Goal: Task Accomplishment & Management: Manage account settings

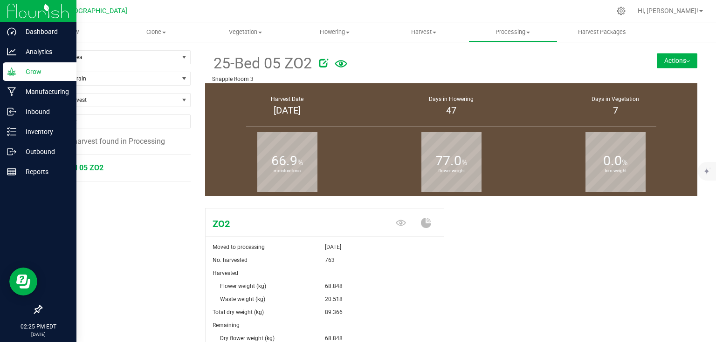
click at [16, 7] on img at bounding box center [38, 11] width 62 height 22
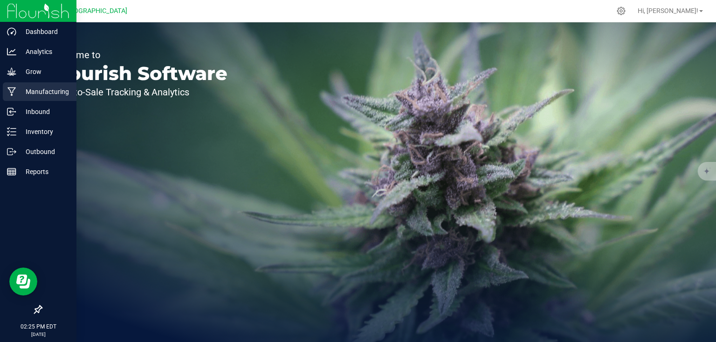
click at [37, 86] on p "Manufacturing" at bounding box center [44, 91] width 56 height 11
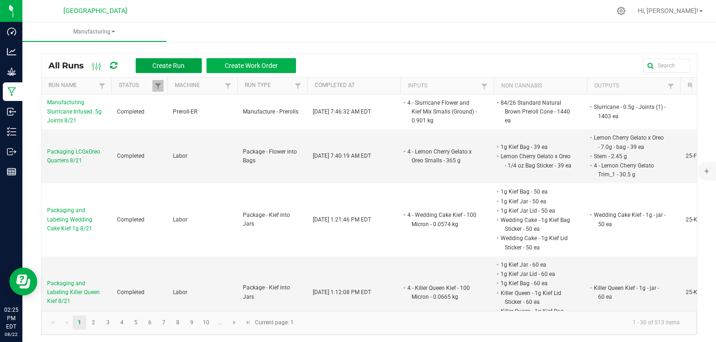
click at [180, 68] on span "Create Run" at bounding box center [168, 65] width 32 height 7
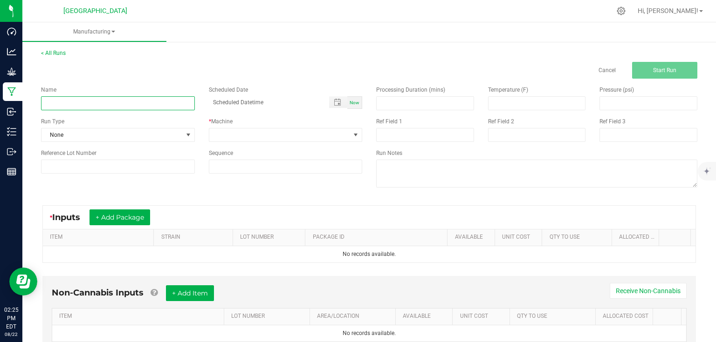
click at [177, 108] on input at bounding box center [118, 103] width 154 height 14
type input "Packaging and Labeling LCGxOreo Quarters 8/22"
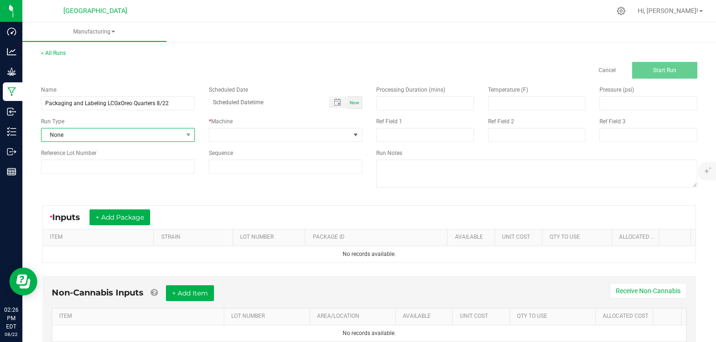
click at [182, 132] on span at bounding box center [188, 135] width 12 height 13
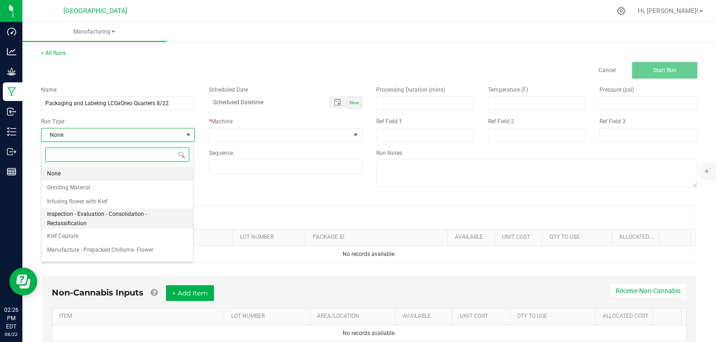
scroll to position [75, 0]
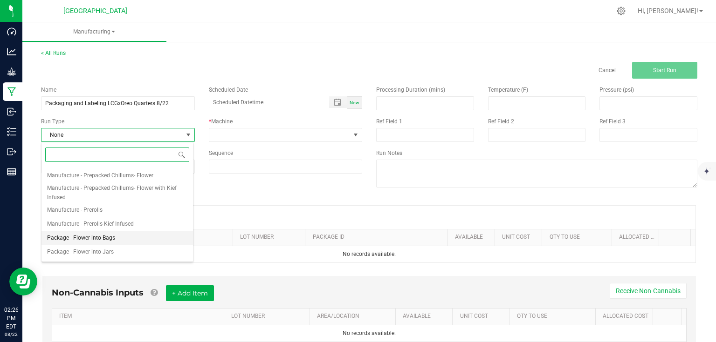
click at [126, 234] on li "Package - Flower into Bags" at bounding box center [116, 238] width 151 height 14
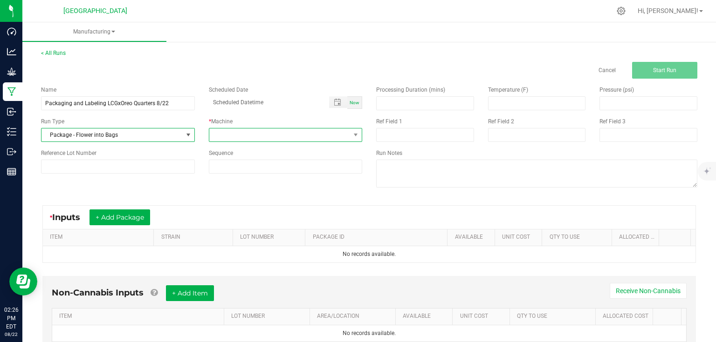
click at [231, 131] on span at bounding box center [279, 135] width 141 height 13
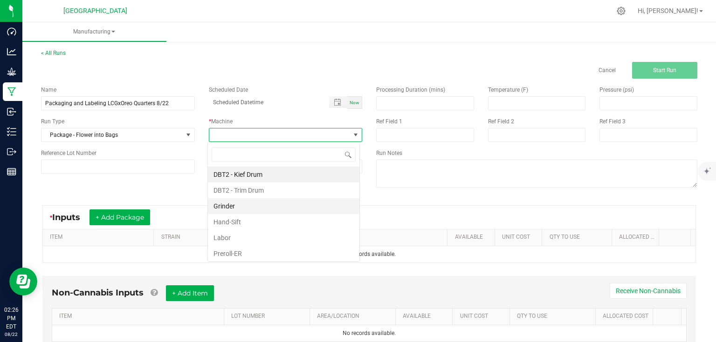
scroll to position [14, 152]
click at [230, 243] on li "Labor" at bounding box center [283, 238] width 151 height 16
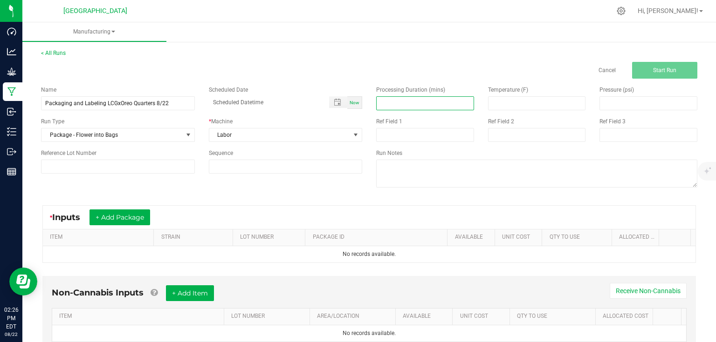
click at [435, 105] on input at bounding box center [424, 103] width 97 height 13
click at [416, 99] on input at bounding box center [424, 103] width 97 height 13
type input "300.00"
click at [167, 171] on input at bounding box center [118, 167] width 154 height 14
click at [148, 163] on input at bounding box center [118, 167] width 154 height 14
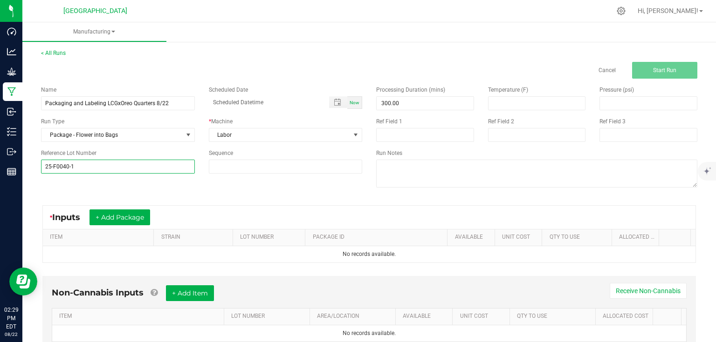
type input "25-F0040-1"
click at [188, 188] on div "Name Packaging and Labeling LCGxOreo Quarters 8/22 Scheduled Date Now Run Type …" at bounding box center [369, 138] width 670 height 118
click at [136, 209] on div "* Inputs + Add Package" at bounding box center [369, 217] width 652 height 23
click at [138, 217] on button "+ Add Package" at bounding box center [119, 218] width 61 height 16
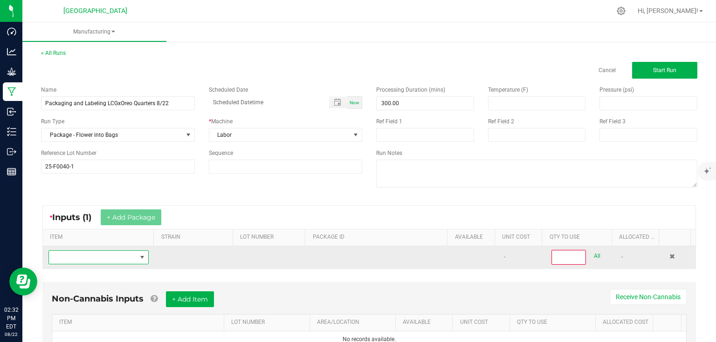
click at [112, 259] on span "NO DATA FOUND" at bounding box center [93, 257] width 88 height 13
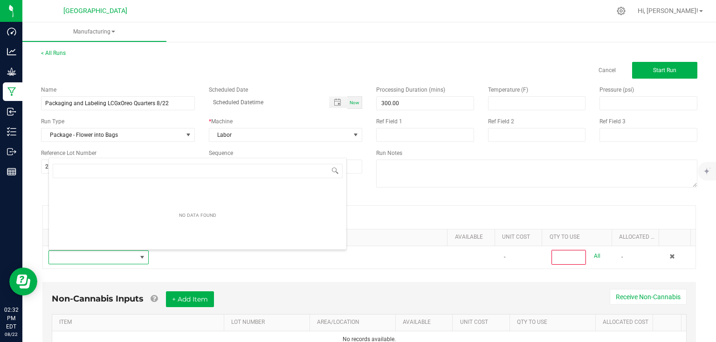
scroll to position [14, 97]
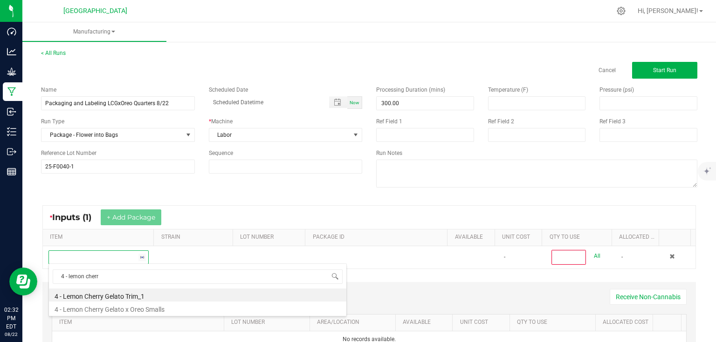
type input "4 - lemon cherry"
click at [174, 306] on li "4 - Lemon Cherry Gelato x Oreo Smalls" at bounding box center [197, 308] width 297 height 13
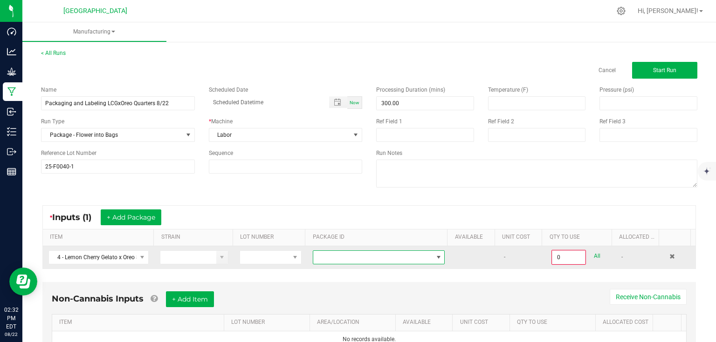
click at [323, 261] on span at bounding box center [372, 257] width 119 height 13
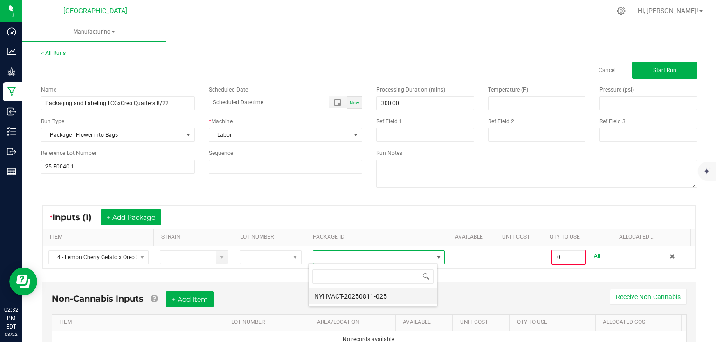
click at [367, 289] on li "NYHVACT-20250811-025" at bounding box center [372, 297] width 129 height 16
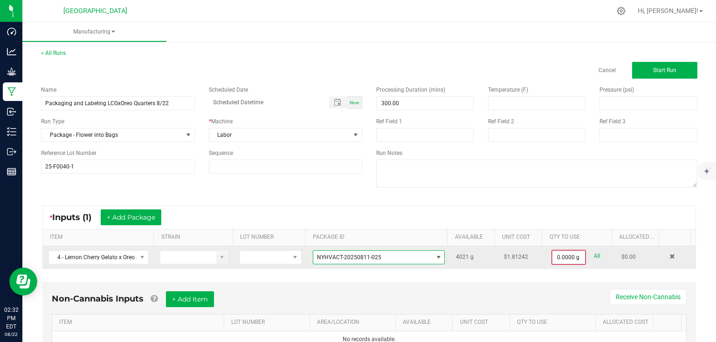
type input "0"
click at [571, 255] on input "0" at bounding box center [568, 257] width 33 height 13
click at [557, 257] on input "0" at bounding box center [568, 257] width 33 height 13
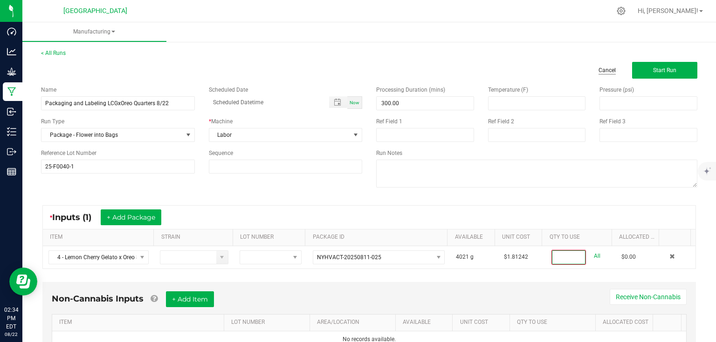
click at [602, 73] on link "Cancel" at bounding box center [606, 71] width 17 height 8
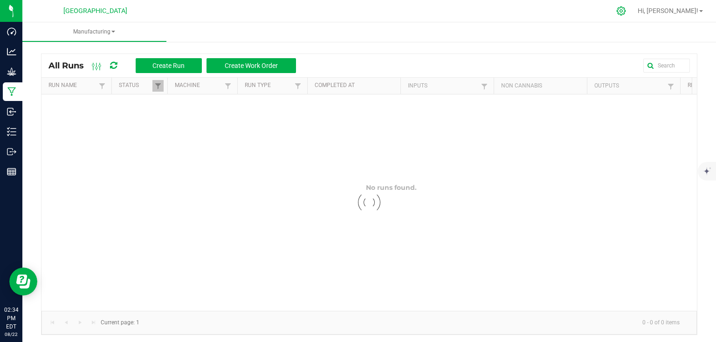
click at [625, 7] on icon at bounding box center [620, 11] width 9 height 9
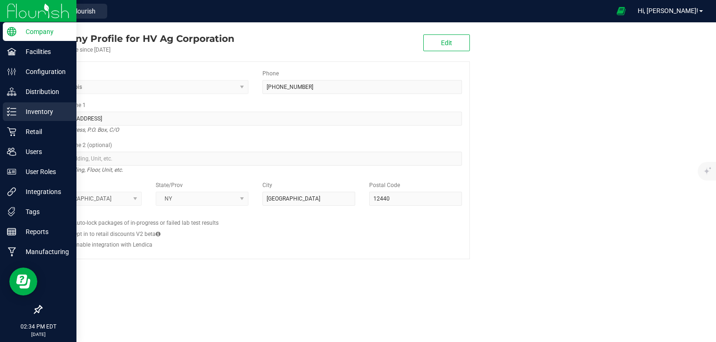
click at [19, 109] on p "Inventory" at bounding box center [44, 111] width 56 height 11
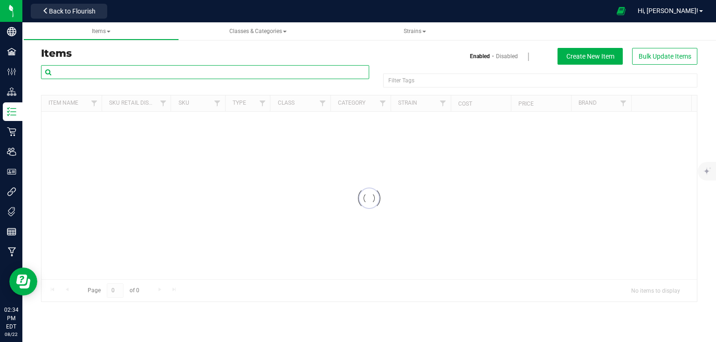
click at [106, 74] on input "text" at bounding box center [205, 72] width 328 height 14
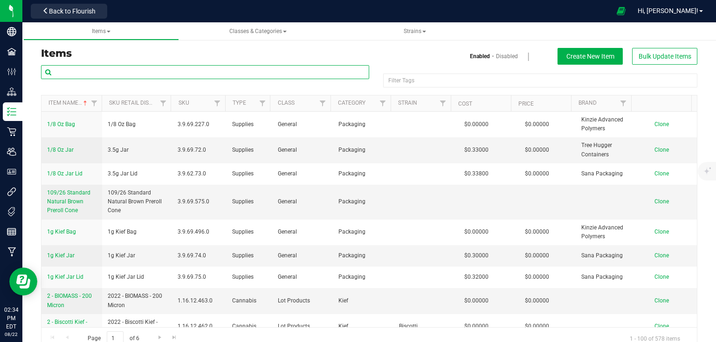
click at [106, 74] on input "text" at bounding box center [205, 72] width 328 height 14
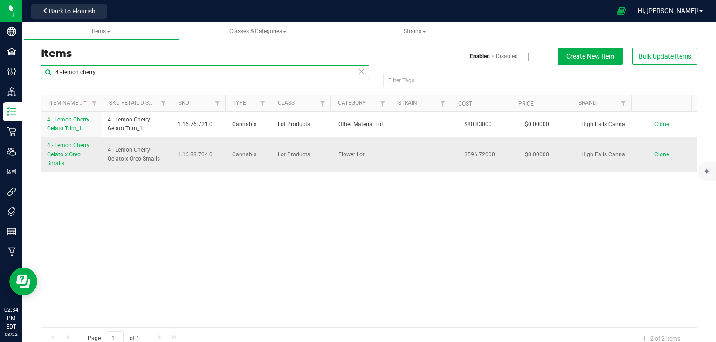
type input "4 - lemon cherry"
drag, startPoint x: 43, startPoint y: 143, endPoint x: 76, endPoint y: 168, distance: 41.0
click at [76, 168] on td "4 - Lemon Cherry Gelato x Oreo Smalls" at bounding box center [71, 154] width 61 height 34
copy span "4 - Lemon Cherry Gelato x Oreo Smalls"
click at [654, 151] on span "Clone" at bounding box center [661, 154] width 14 height 7
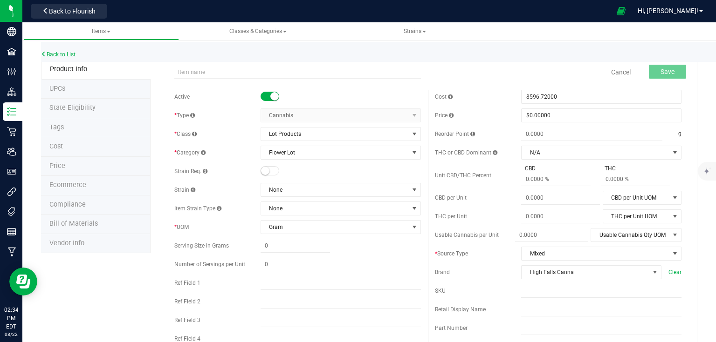
click at [220, 69] on input "text" at bounding box center [297, 72] width 246 height 14
type input "4 - Lemon Cherry Gelato x Oreo Smalls (Preroll)"
click at [669, 66] on button "Save" at bounding box center [666, 72] width 37 height 14
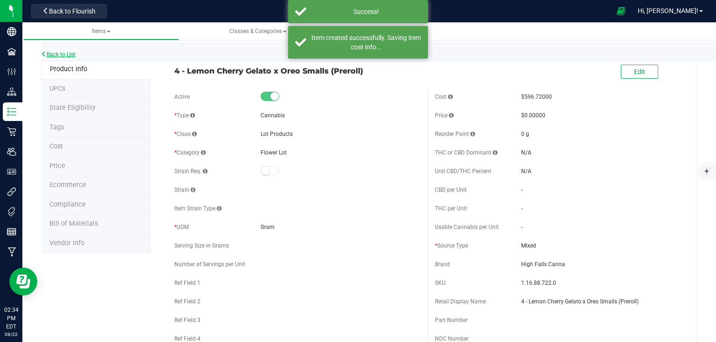
click at [65, 54] on link "Back to List" at bounding box center [58, 54] width 34 height 7
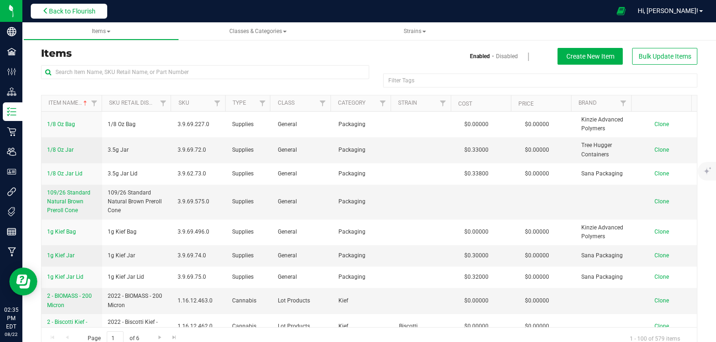
click at [85, 15] on button "Back to Flourish" at bounding box center [69, 11] width 76 height 15
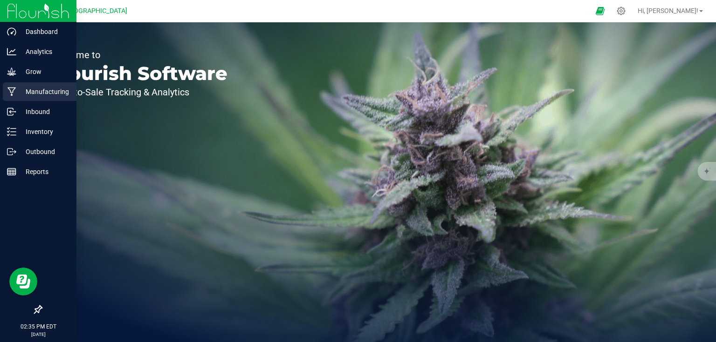
click at [37, 100] on div "Manufacturing" at bounding box center [40, 91] width 74 height 19
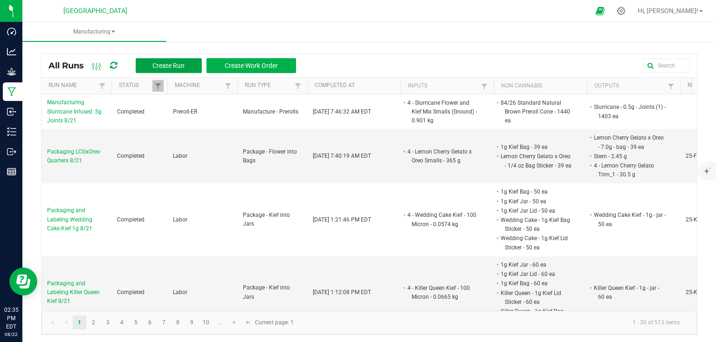
click at [180, 65] on span "Create Run" at bounding box center [168, 65] width 32 height 7
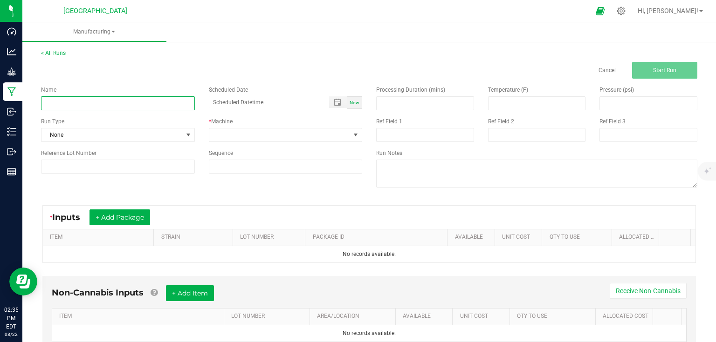
click at [156, 98] on input at bounding box center [118, 103] width 154 height 14
type input "Packaging and Labeling LCGxOreo Quarters 8/22"
click at [394, 106] on input at bounding box center [424, 103] width 97 height 13
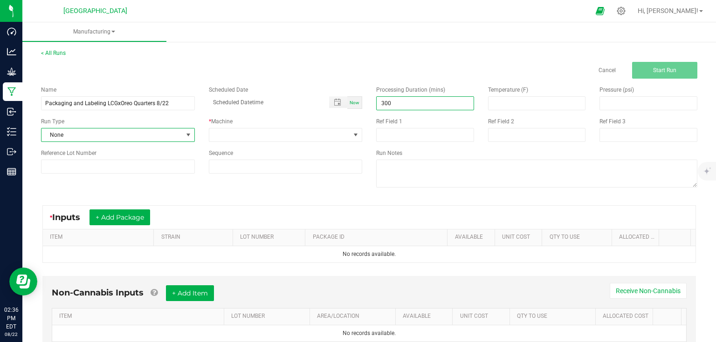
type input "300.00"
click at [184, 131] on span at bounding box center [187, 134] width 7 height 7
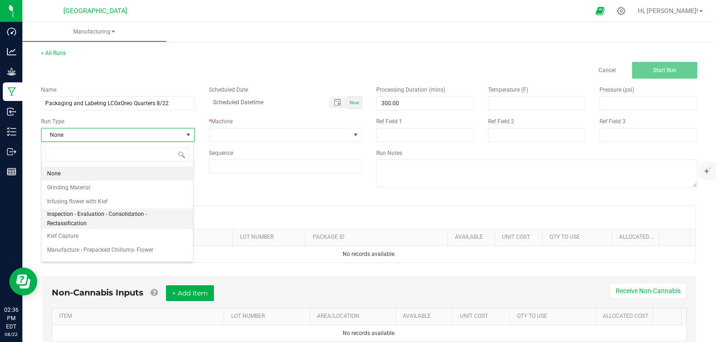
scroll to position [75, 0]
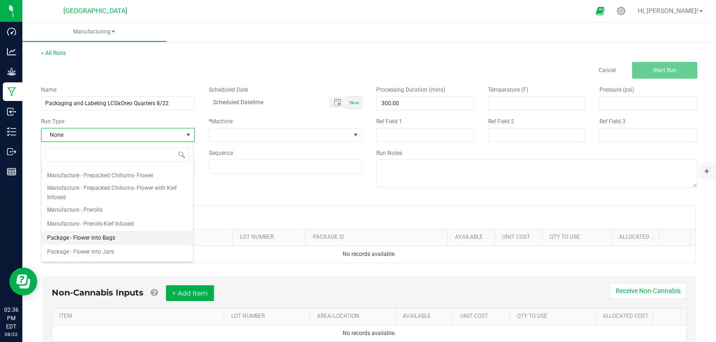
click at [114, 238] on li "Package - Flower into Bags" at bounding box center [116, 238] width 151 height 14
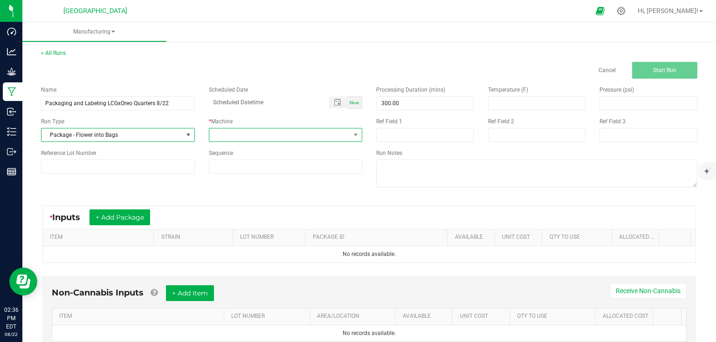
click at [257, 140] on span at bounding box center [279, 135] width 141 height 13
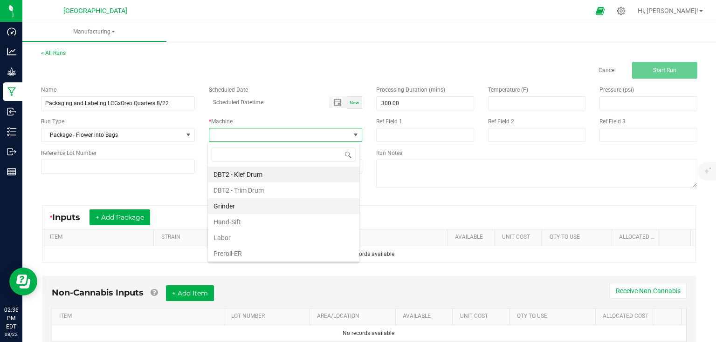
scroll to position [14, 152]
click at [232, 232] on li "Labor" at bounding box center [283, 238] width 151 height 16
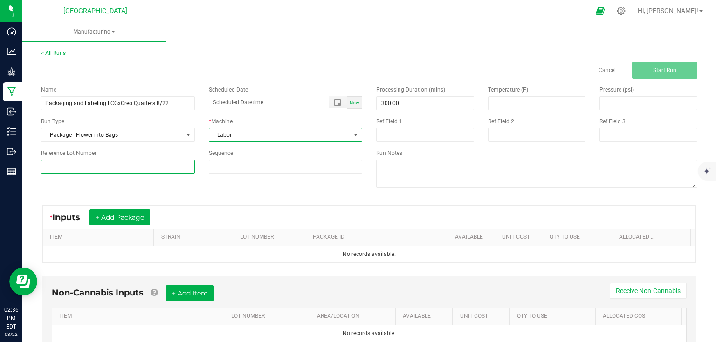
click at [149, 163] on input at bounding box center [118, 167] width 154 height 14
type input "25-F0040-1"
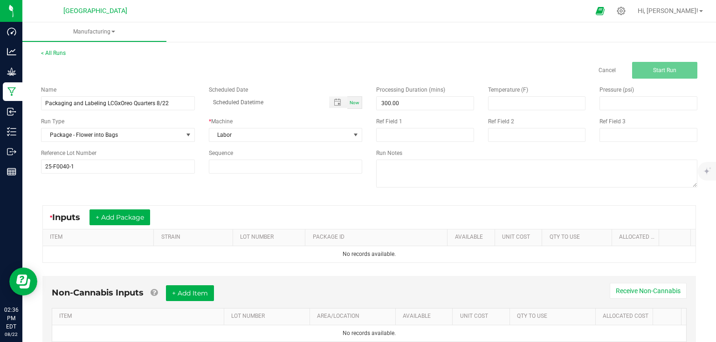
click at [234, 194] on div "Name Packaging and Labeling LCGxOreo Quarters 8/22 Scheduled Date Now Run Type …" at bounding box center [369, 138] width 670 height 118
drag, startPoint x: 130, startPoint y: 220, endPoint x: 61, endPoint y: 182, distance: 78.2
click at [61, 182] on div "Name Packaging and Labeling LCGxOreo Quarters 8/22 Scheduled Date Now Run Type …" at bounding box center [369, 138] width 670 height 118
click at [130, 217] on button "+ Add Package" at bounding box center [119, 218] width 61 height 16
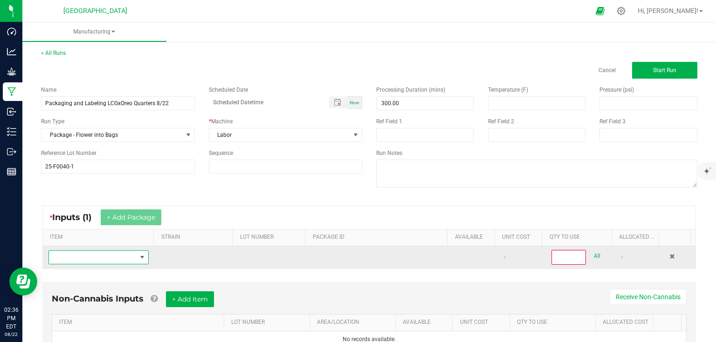
click at [111, 257] on span "NO DATA FOUND" at bounding box center [93, 257] width 88 height 13
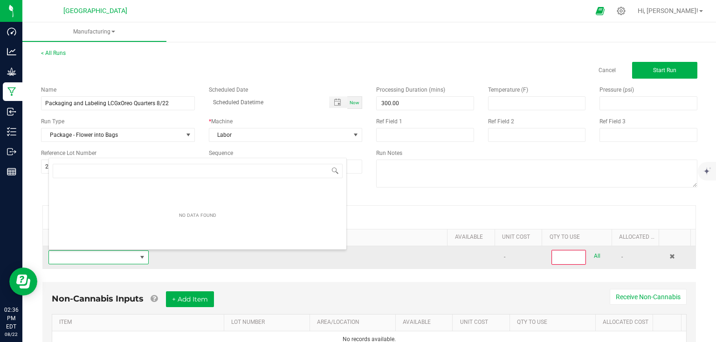
scroll to position [14, 97]
type input "4 - lemo"
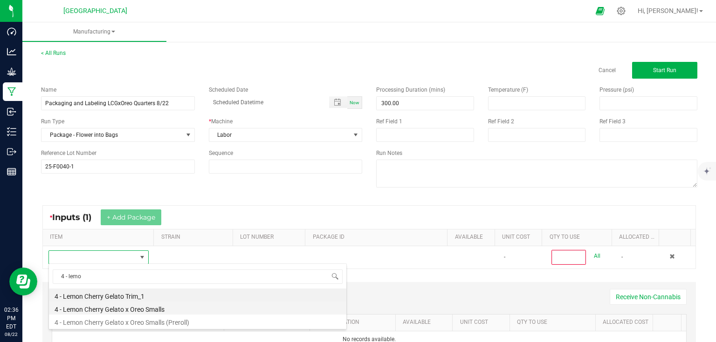
click at [184, 313] on li "4 - Lemon Cherry Gelato x Oreo Smalls" at bounding box center [197, 308] width 297 height 13
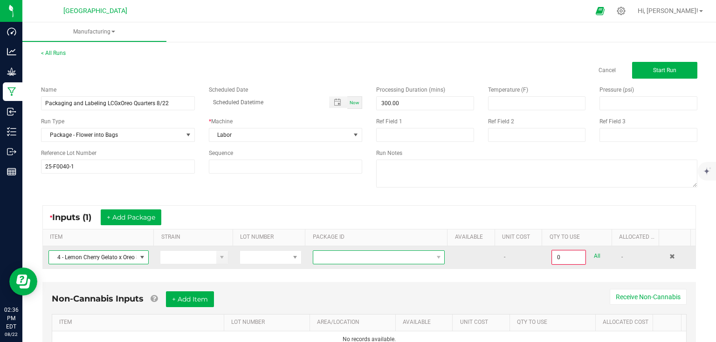
click at [392, 258] on span at bounding box center [372, 257] width 119 height 13
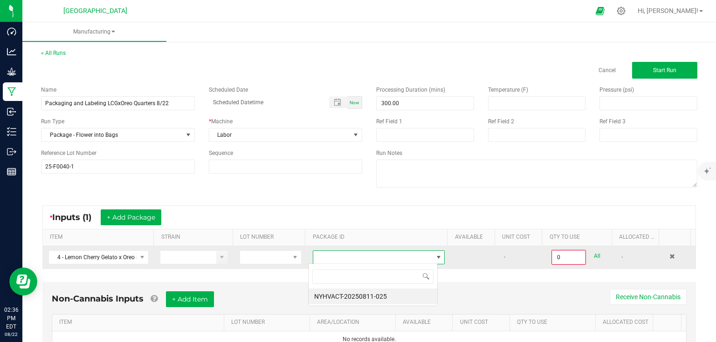
scroll to position [14, 129]
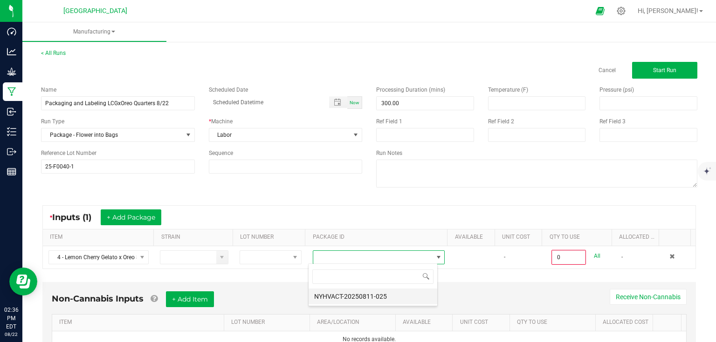
click at [373, 293] on li "NYHVACT-20250811-025" at bounding box center [372, 297] width 129 height 16
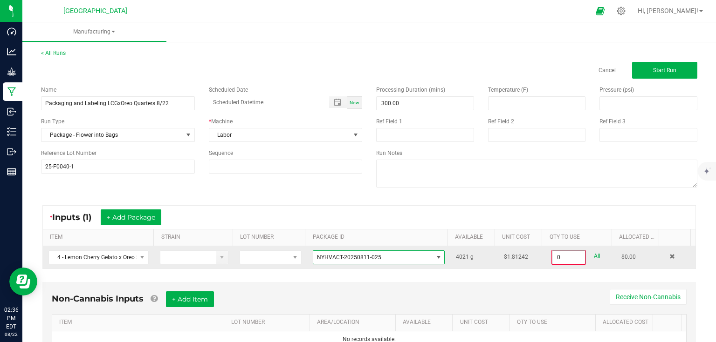
click at [571, 257] on input "0" at bounding box center [568, 257] width 33 height 13
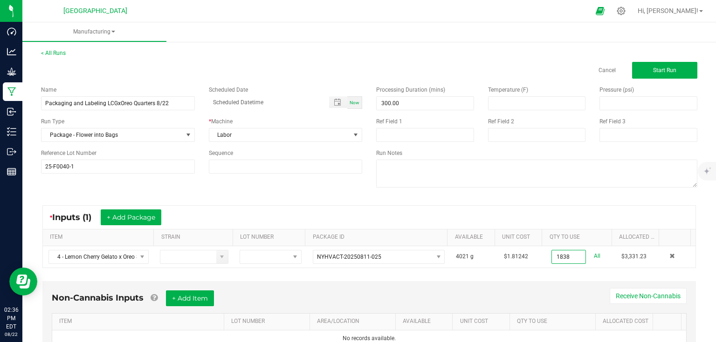
type input "1838.0000 g"
click at [538, 268] on div "* Inputs (1) + Add Package ITEM STRAIN LOT NUMBER PACKAGE ID AVAILABLE Unit Cos…" at bounding box center [369, 237] width 670 height 80
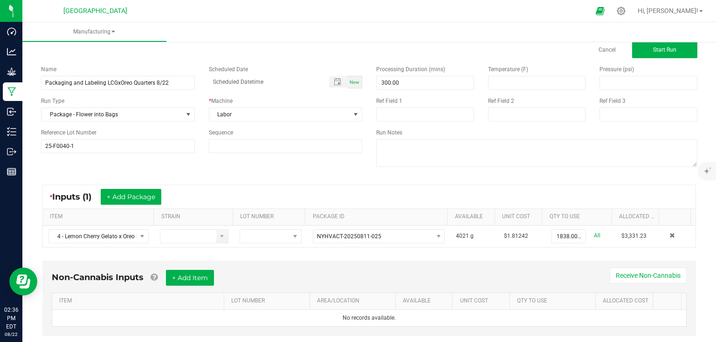
scroll to position [40, 0]
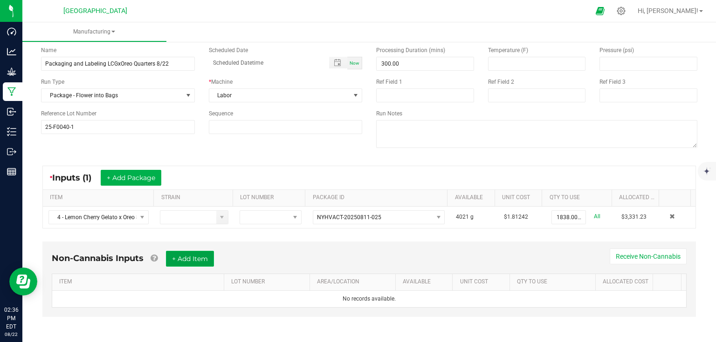
click at [199, 252] on button "+ Add Item" at bounding box center [190, 259] width 48 height 16
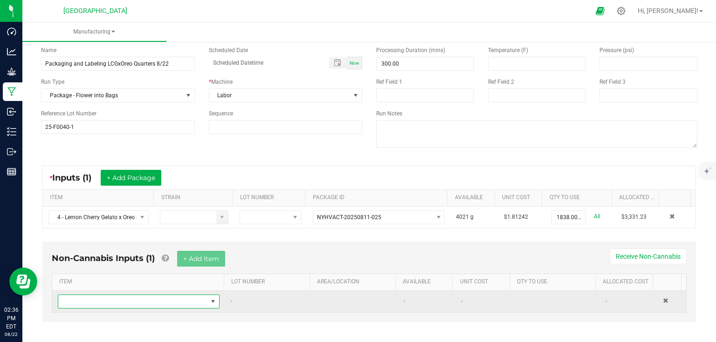
click at [158, 295] on span "NO DATA FOUND" at bounding box center [132, 301] width 149 height 13
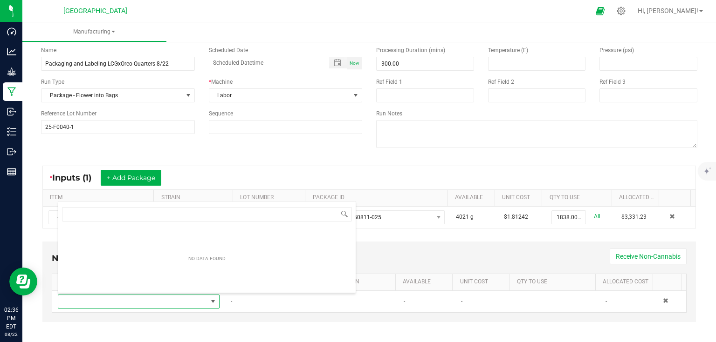
scroll to position [14, 157]
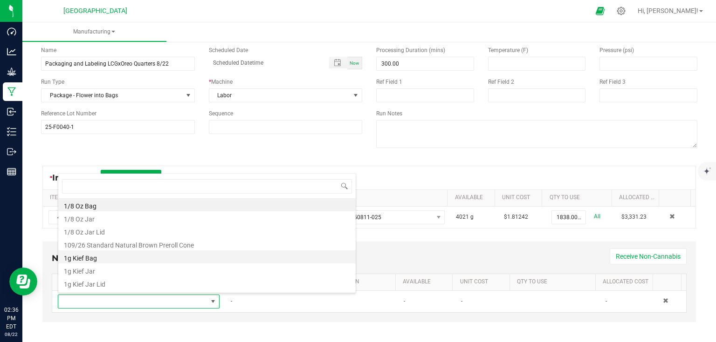
click at [99, 262] on li "1g Kief Bag" at bounding box center [206, 257] width 297 height 13
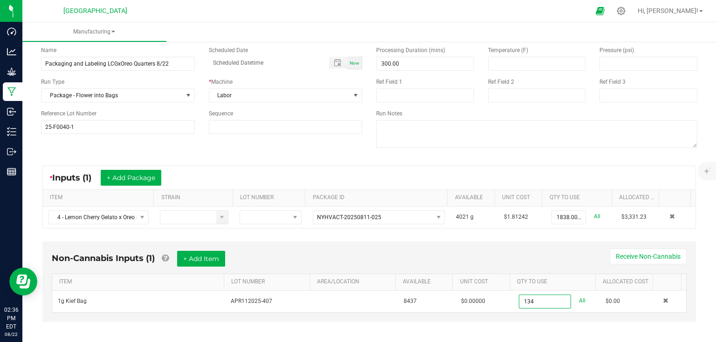
type input "134 ea"
click at [423, 251] on div "Non-Cannabis Inputs (1) + Add Item Receive Non-Cannabis" at bounding box center [369, 262] width 634 height 23
click at [210, 259] on button "+ Add Item" at bounding box center [201, 259] width 48 height 16
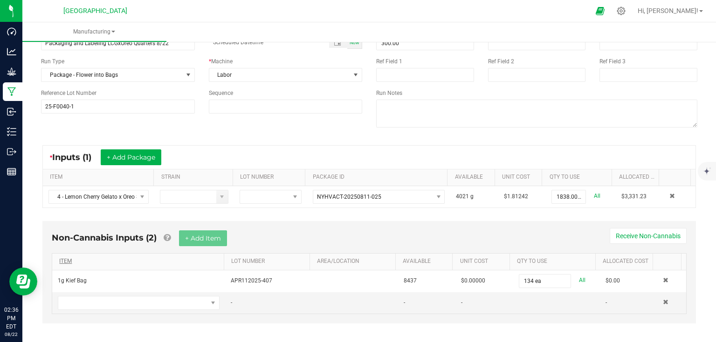
scroll to position [66, 0]
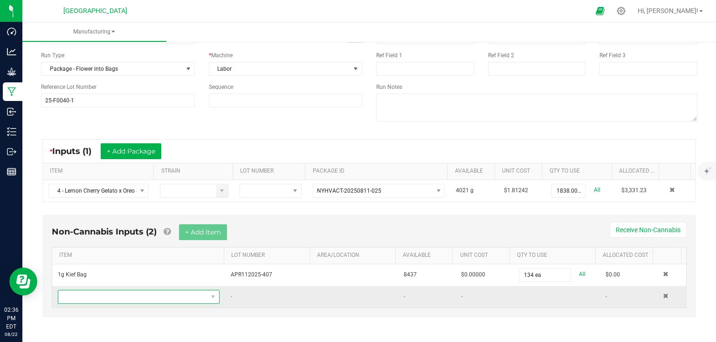
click at [183, 299] on span "NO DATA FOUND" at bounding box center [132, 297] width 149 height 13
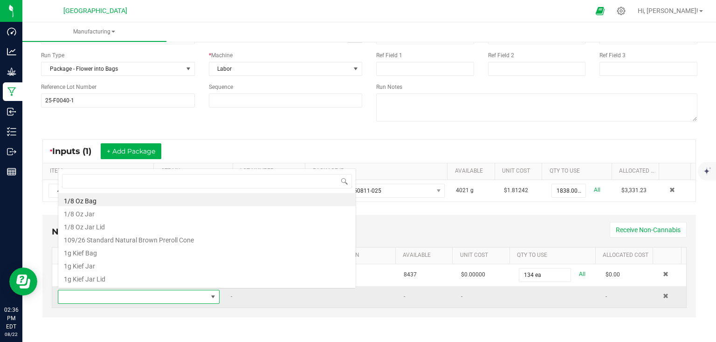
scroll to position [14, 157]
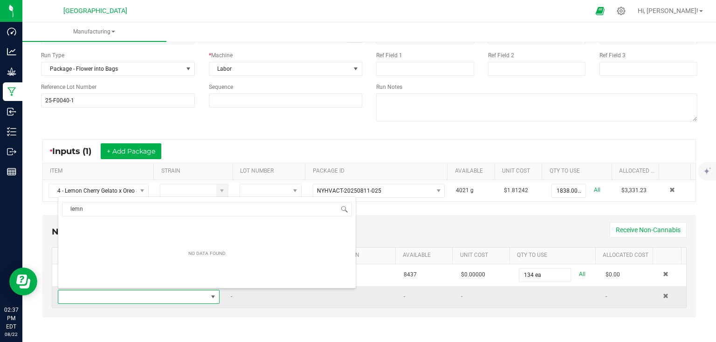
type input "lemon"
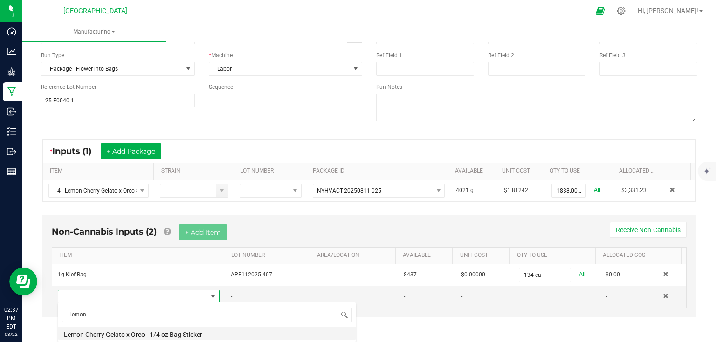
click at [266, 331] on li "Lemon Cherry Gelato x Oreo - 1/4 oz Bag Sticker" at bounding box center [206, 333] width 297 height 13
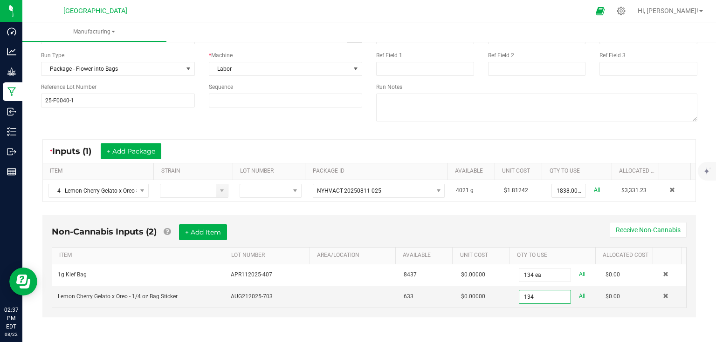
type input "134 ea"
click at [460, 236] on div "Non-Cannabis Inputs (2) + Add Item Receive Non-Cannabis" at bounding box center [369, 236] width 634 height 23
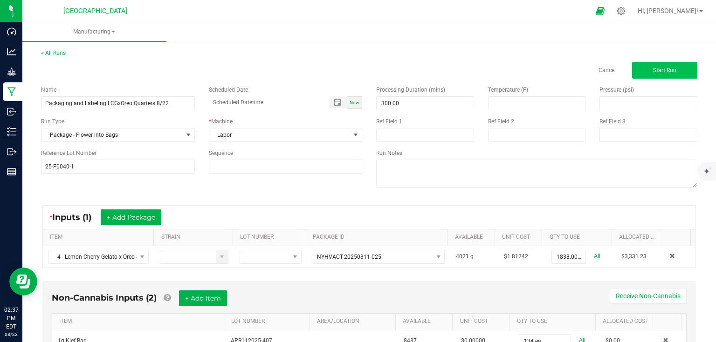
scroll to position [0, 0]
click at [663, 66] on button "Start Run" at bounding box center [664, 70] width 65 height 17
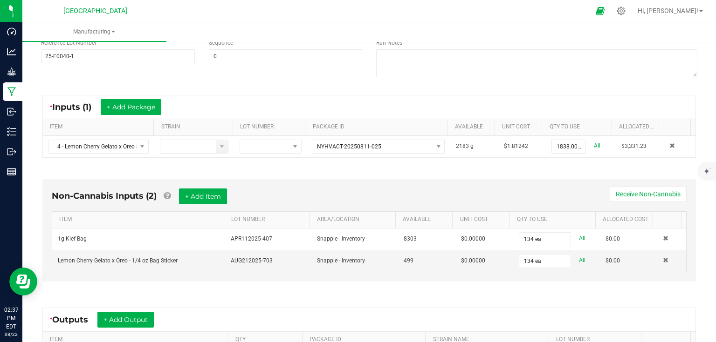
scroll to position [224, 0]
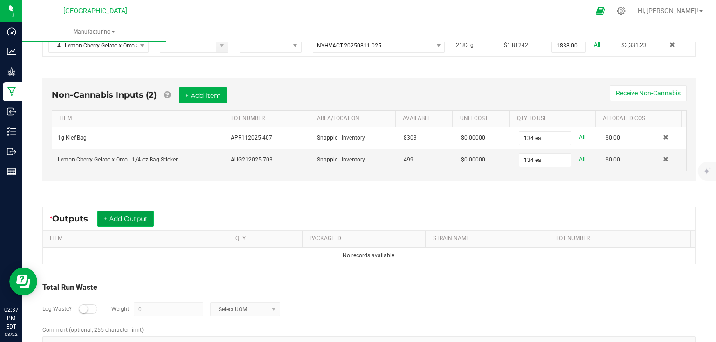
click at [113, 224] on button "+ Add Output" at bounding box center [125, 219] width 56 height 16
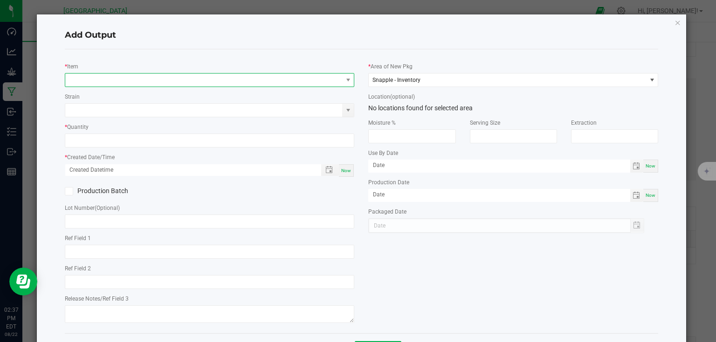
click at [172, 76] on span "NO DATA FOUND" at bounding box center [203, 80] width 277 height 13
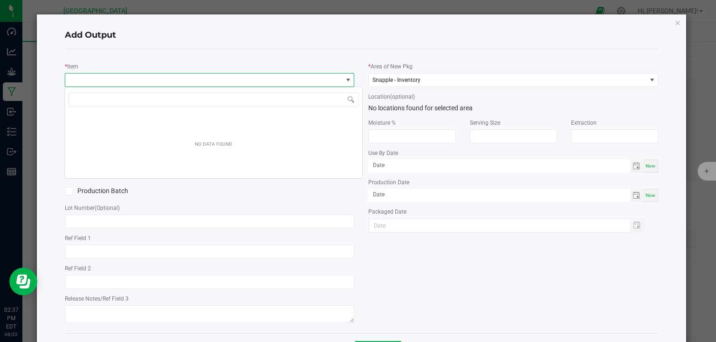
scroll to position [14, 287]
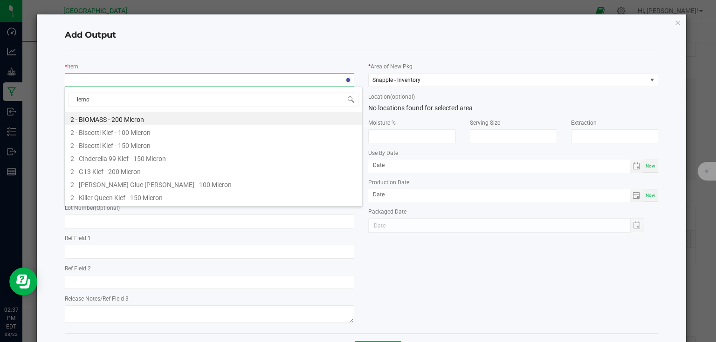
type input "lemon"
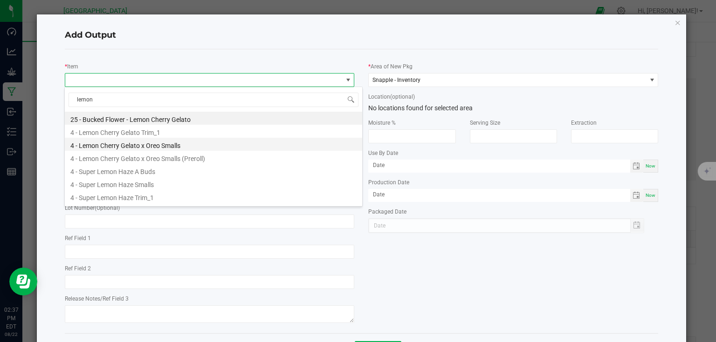
scroll to position [50, 0]
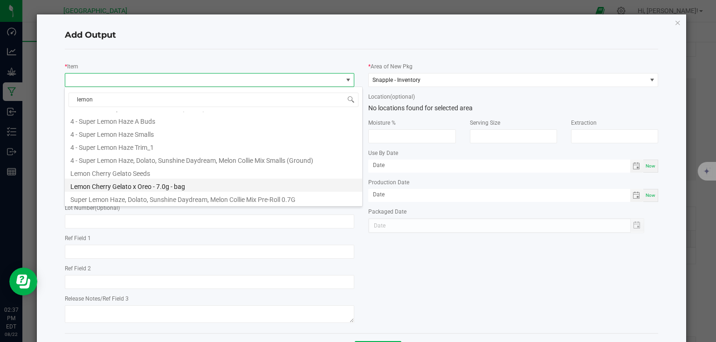
click at [169, 183] on li "Lemon Cherry Gelato x Oreo - 7.0g - bag" at bounding box center [213, 185] width 297 height 13
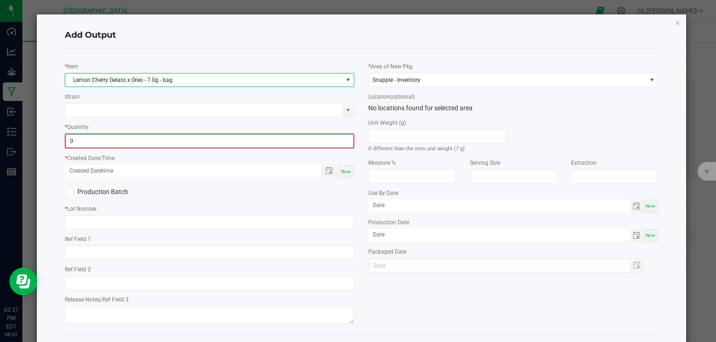
click at [177, 140] on input "0" at bounding box center [210, 141] width 288 height 13
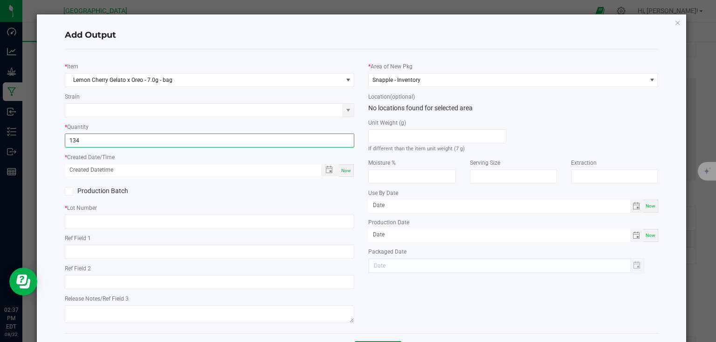
type input "134 ea"
click at [342, 170] on span "Now" at bounding box center [346, 170] width 10 height 5
type input "[DATE] 2:37 PM"
type input "[DATE]"
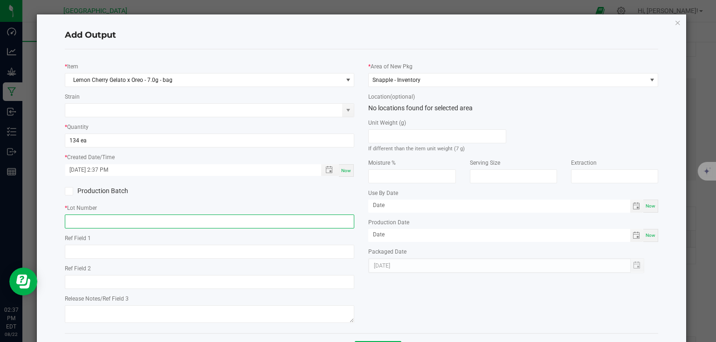
click at [334, 221] on input "text" at bounding box center [210, 222] width 290 height 14
type input "25-F0040-1"
click at [318, 191] on div "Production Batch" at bounding box center [210, 191] width 304 height 14
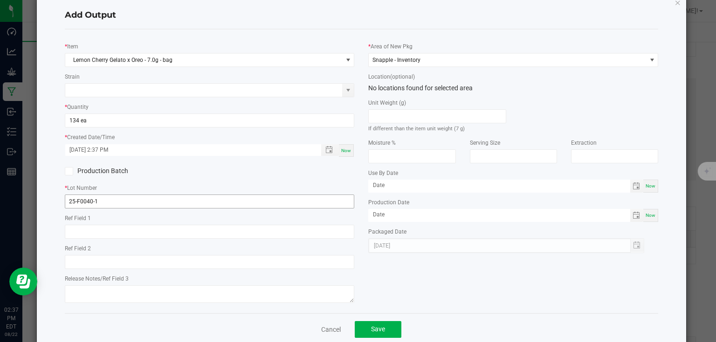
scroll to position [38, 0]
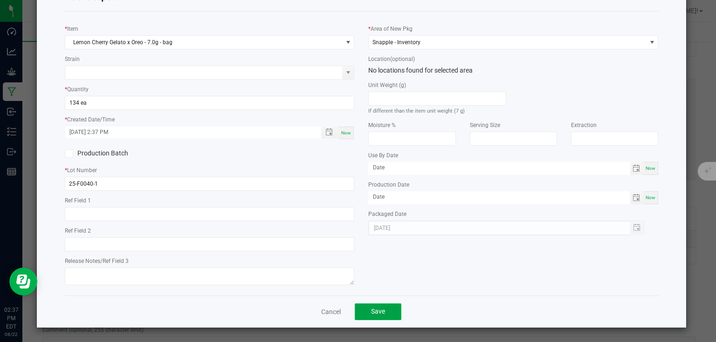
click at [380, 320] on button "Save" at bounding box center [377, 312] width 47 height 17
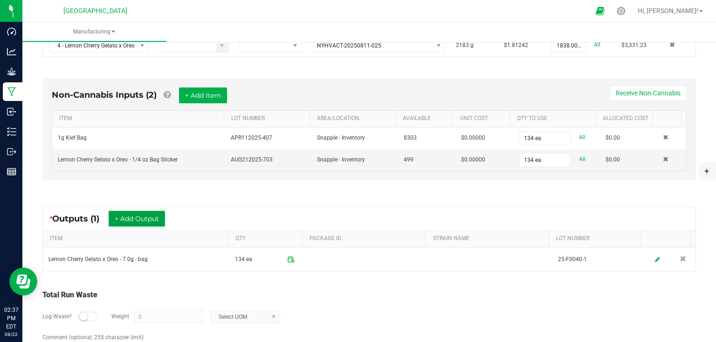
click at [160, 218] on button "+ Add Output" at bounding box center [137, 219] width 56 height 16
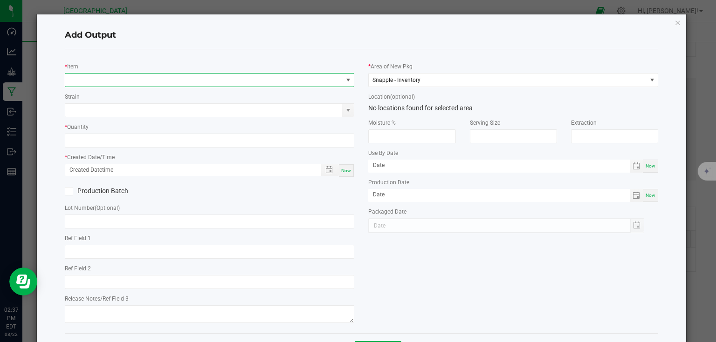
click at [162, 79] on span "NO DATA FOUND" at bounding box center [203, 80] width 277 height 13
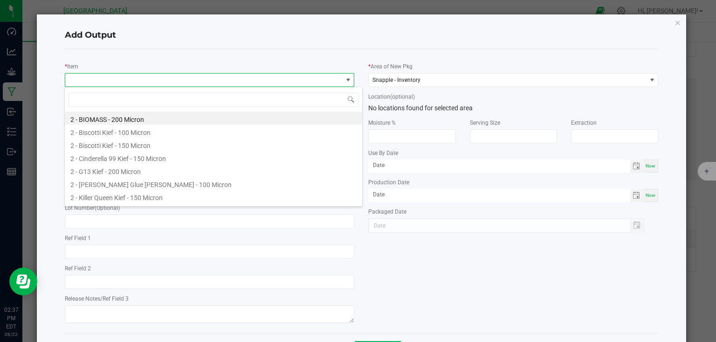
scroll to position [14, 287]
type input "4 - lemon"
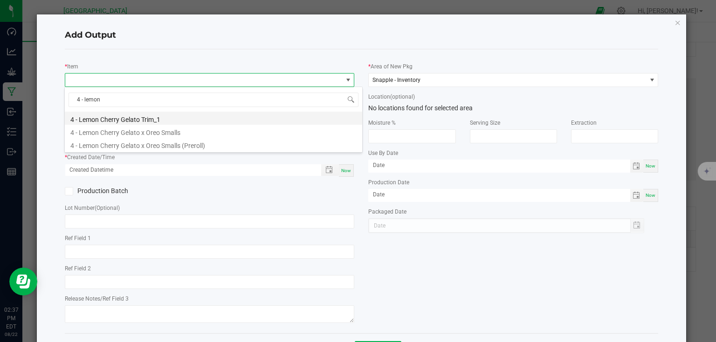
click at [151, 121] on li "4 - Lemon Cherry Gelato Trim_1" at bounding box center [213, 118] width 297 height 13
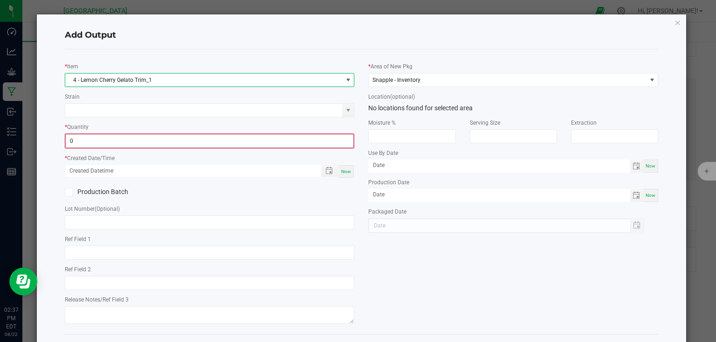
click at [142, 143] on input "0" at bounding box center [210, 141] width 288 height 13
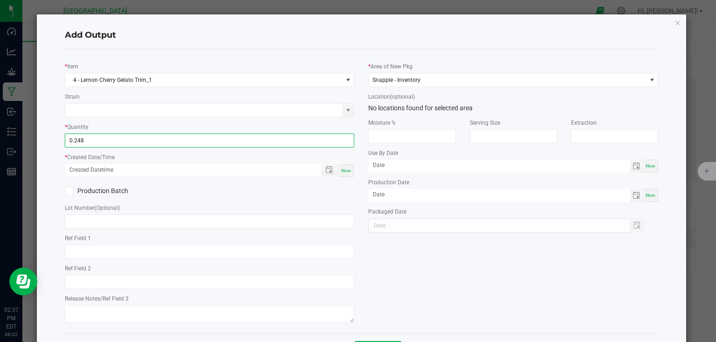
type input "0.2480 g"
click at [348, 172] on span "Now" at bounding box center [346, 170] width 10 height 5
type input "[DATE] 2:37 PM"
type input "[DATE]"
click at [341, 194] on div "Production Batch" at bounding box center [210, 191] width 304 height 14
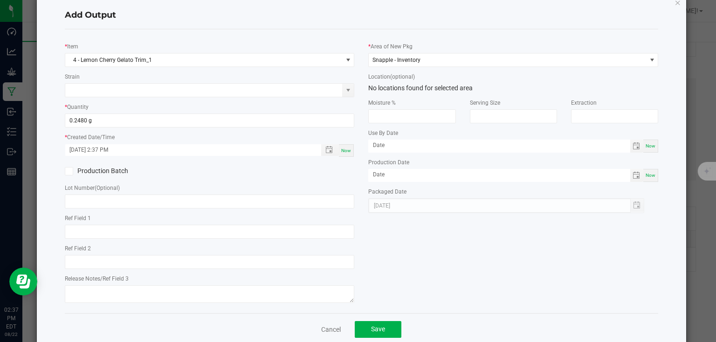
scroll to position [38, 0]
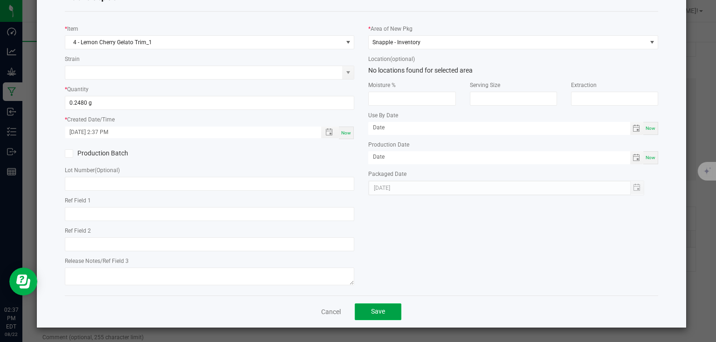
click at [387, 313] on button "Save" at bounding box center [377, 312] width 47 height 17
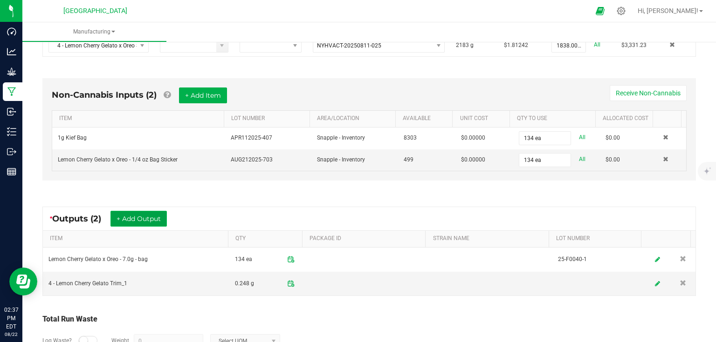
click at [145, 214] on button "+ Add Output" at bounding box center [138, 219] width 56 height 16
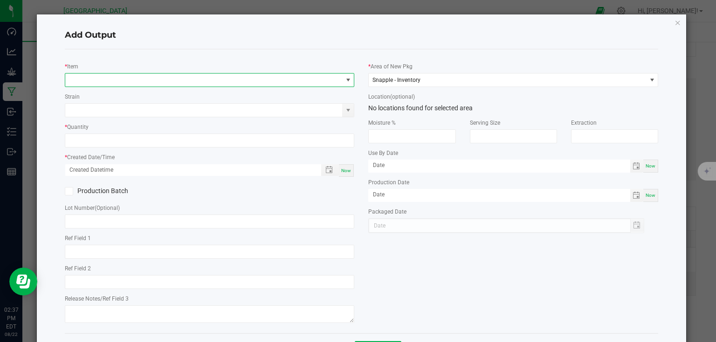
click at [147, 81] on span "NO DATA FOUND" at bounding box center [203, 80] width 277 height 13
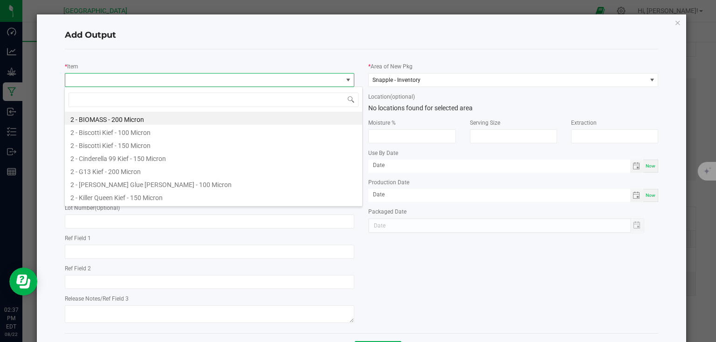
scroll to position [14, 287]
type input "4 - lemon"
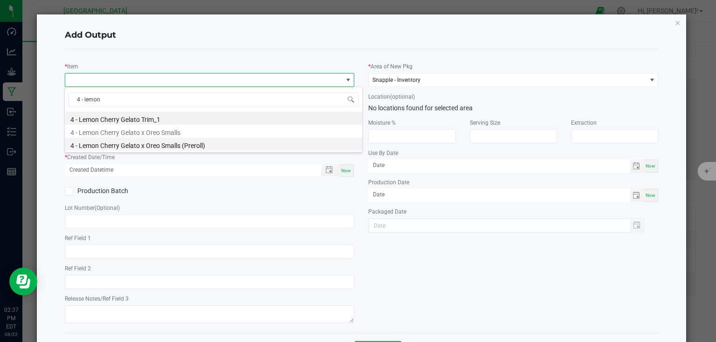
click at [178, 143] on li "4 - Lemon Cherry Gelato x Oreo Smalls (Preroll)" at bounding box center [213, 144] width 297 height 13
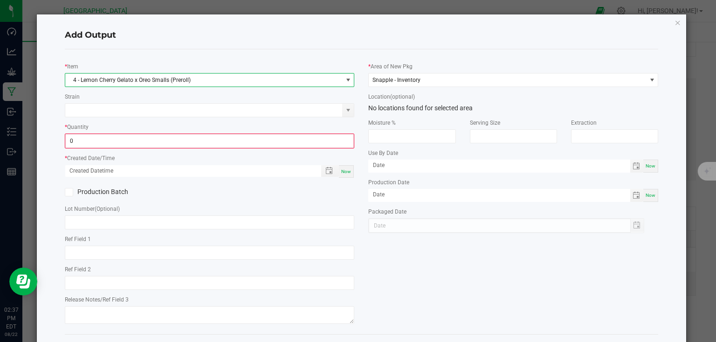
click at [178, 143] on input "0" at bounding box center [210, 141] width 288 height 13
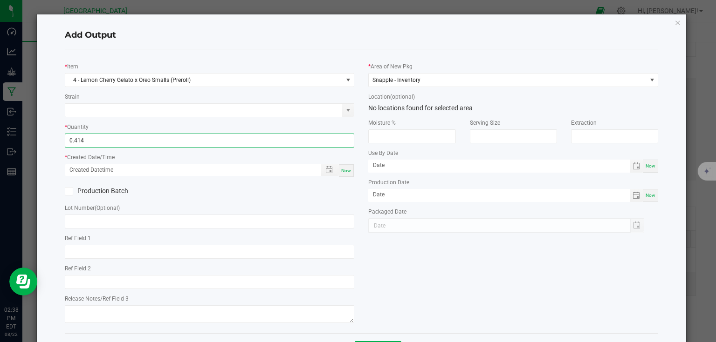
type input "0.4140 g"
click at [341, 170] on span "Now" at bounding box center [346, 170] width 10 height 5
type input "[DATE] 2:38 PM"
type input "[DATE]"
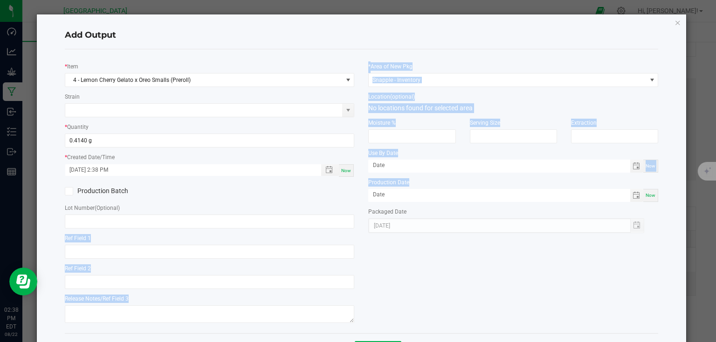
click at [361, 200] on div "* Item 4 - Lemon Cherry Gelato x Oreo Smalls (Preroll) Strain * Quantity 0.4140…" at bounding box center [361, 191] width 607 height 269
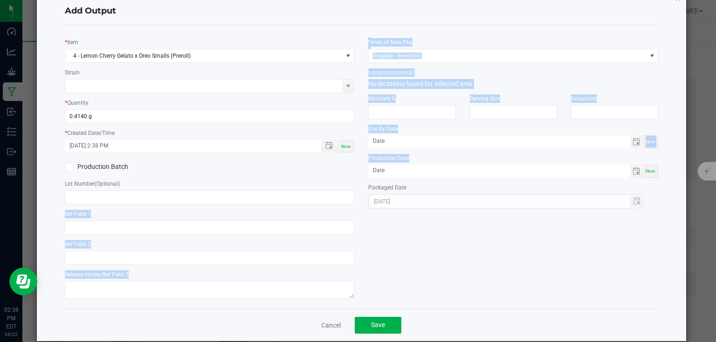
scroll to position [38, 0]
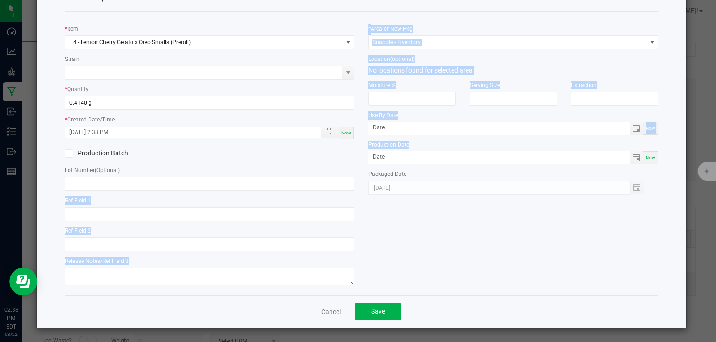
click at [371, 232] on div "* Item 4 - Lemon Cherry Gelato x Oreo Smalls (Preroll) Strain * Quantity 0.4140…" at bounding box center [361, 153] width 607 height 269
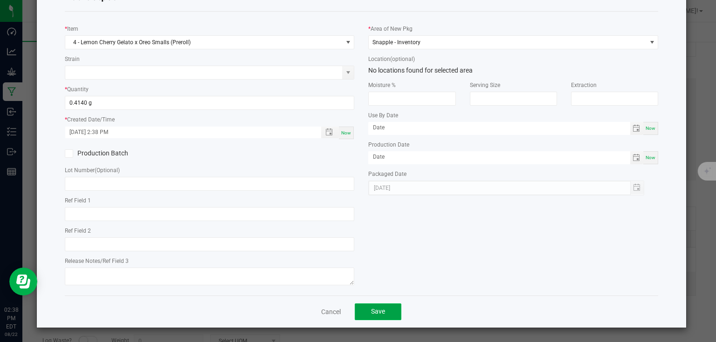
click at [395, 313] on button "Save" at bounding box center [377, 312] width 47 height 17
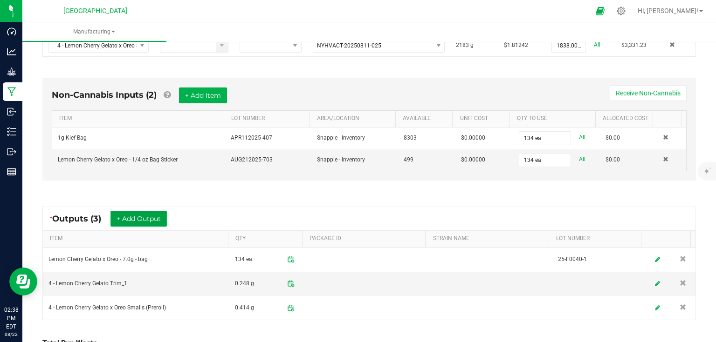
click at [164, 216] on button "+ Add Output" at bounding box center [138, 219] width 56 height 16
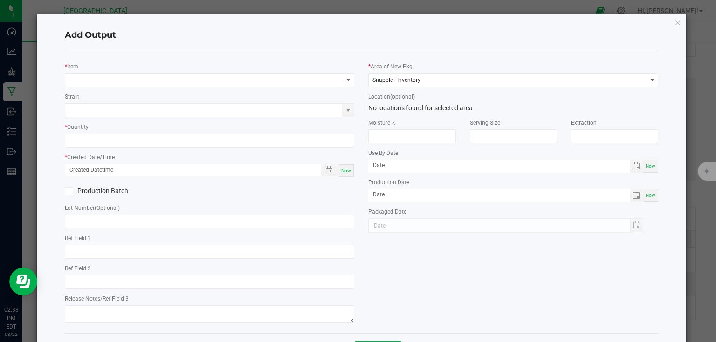
click at [192, 69] on div "* Item" at bounding box center [210, 74] width 290 height 26
click at [179, 71] on div "* Item" at bounding box center [210, 74] width 290 height 26
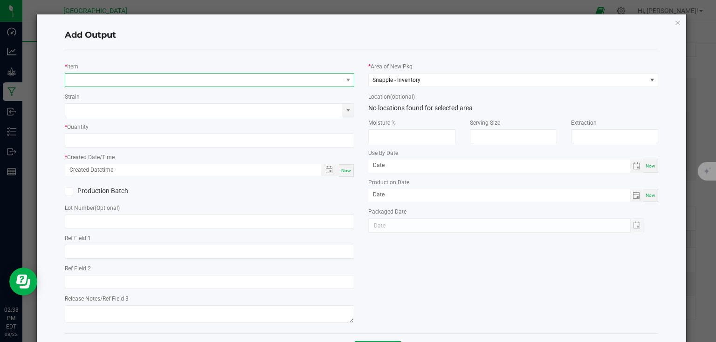
click at [145, 80] on span "NO DATA FOUND" at bounding box center [203, 80] width 277 height 13
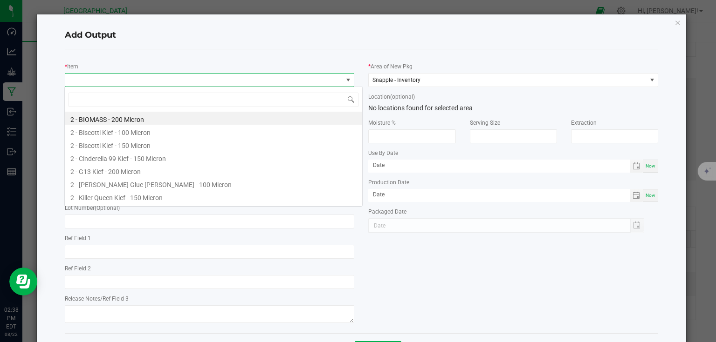
scroll to position [14, 287]
type input "ste"
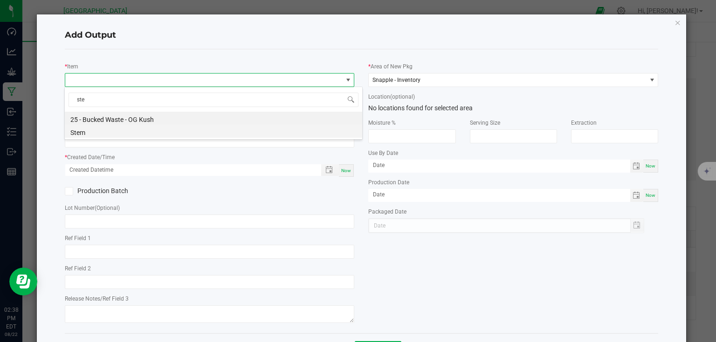
click at [100, 137] on li "Stem" at bounding box center [213, 131] width 297 height 13
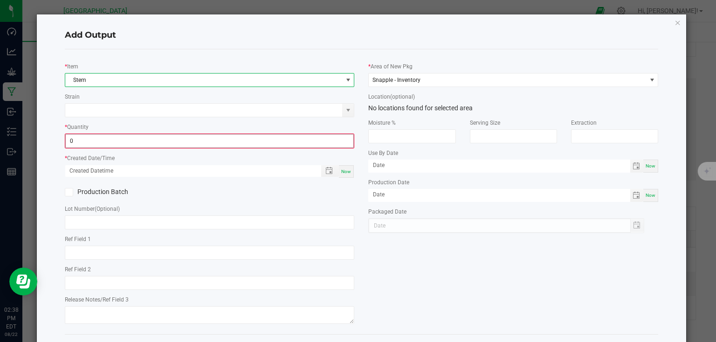
click at [109, 139] on input "0" at bounding box center [210, 141] width 288 height 13
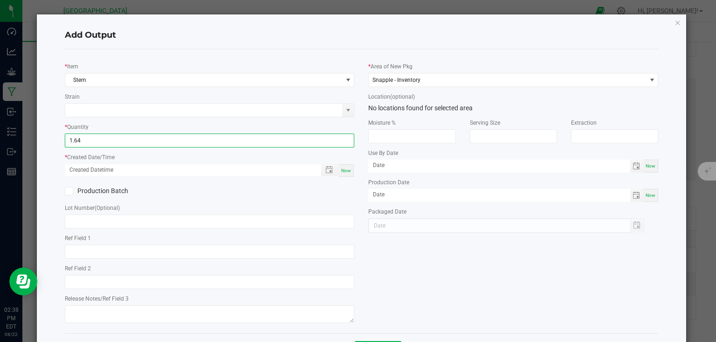
type input "1.6400 g"
click at [345, 174] on div "Now" at bounding box center [346, 170] width 15 height 13
type input "[DATE] 2:38 PM"
type input "[DATE]"
click at [345, 184] on div "Production Batch" at bounding box center [210, 191] width 304 height 14
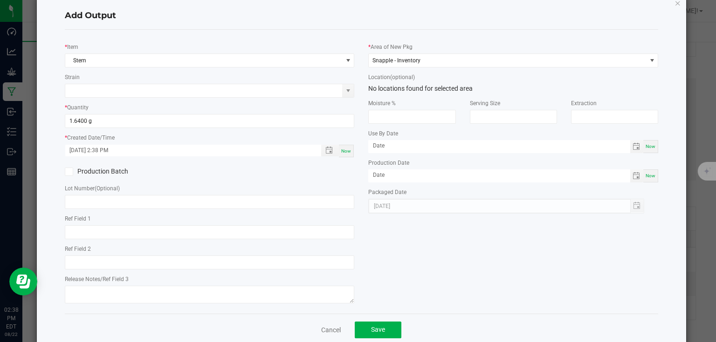
scroll to position [38, 0]
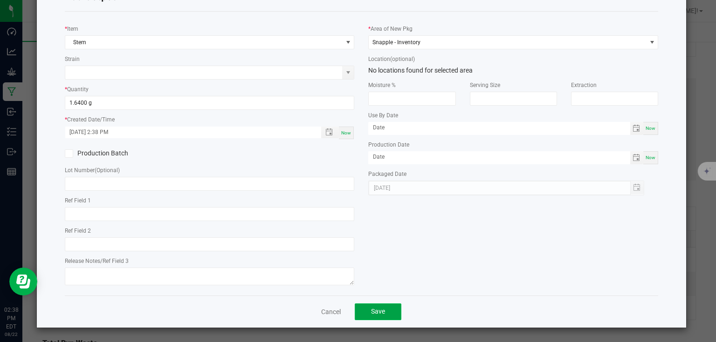
click at [384, 310] on button "Save" at bounding box center [377, 312] width 47 height 17
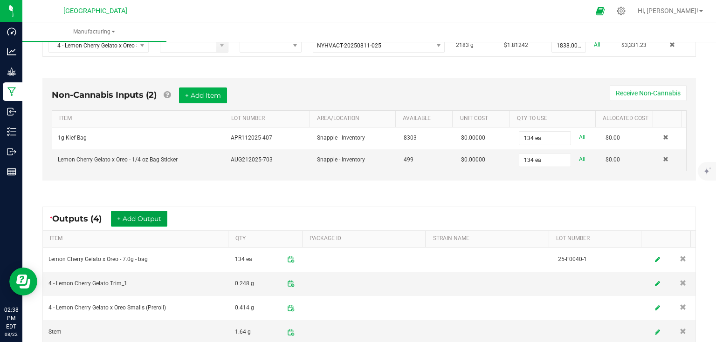
click at [138, 215] on button "+ Add Output" at bounding box center [139, 219] width 56 height 16
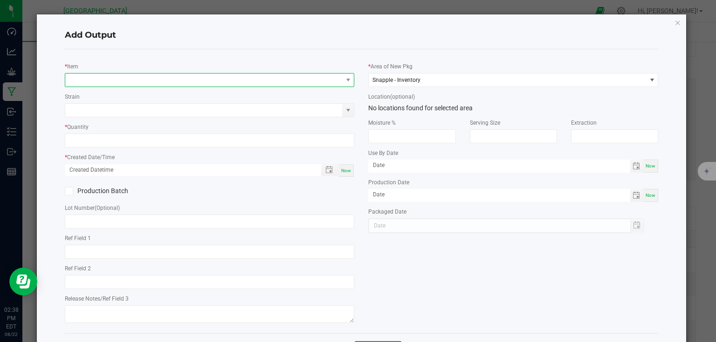
click at [149, 82] on span "NO DATA FOUND" at bounding box center [203, 80] width 277 height 13
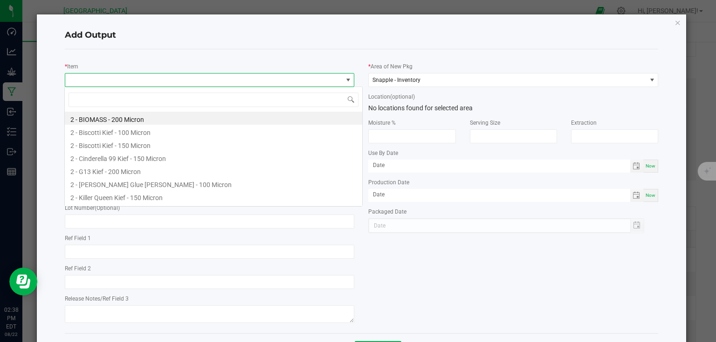
scroll to position [14, 287]
type input "bioma"
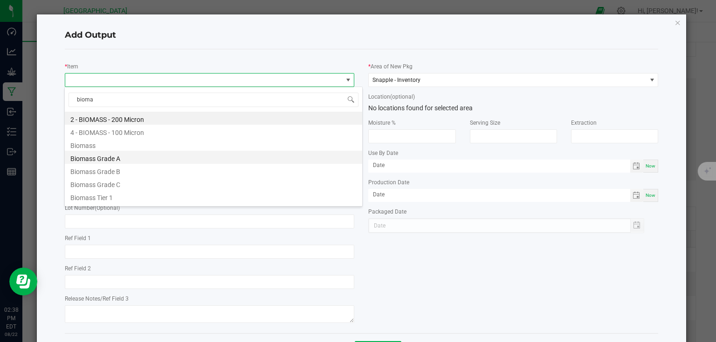
click at [125, 160] on li "Biomass Grade A" at bounding box center [213, 157] width 297 height 13
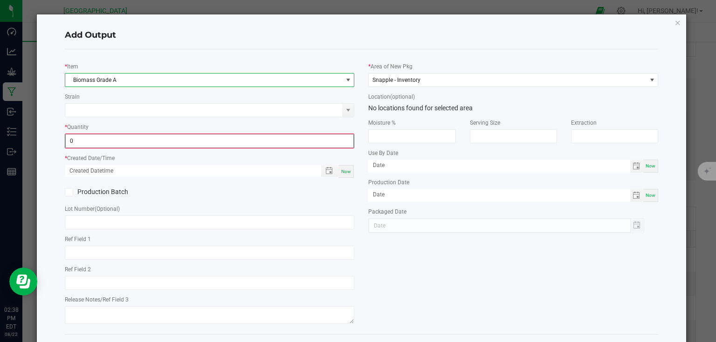
click at [130, 144] on input "0" at bounding box center [210, 141] width 288 height 13
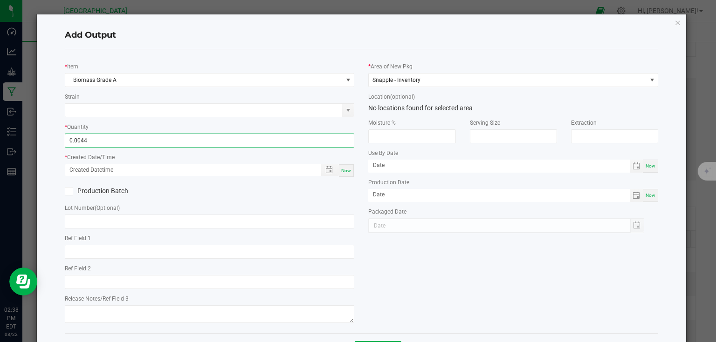
type input "0.0044 lb"
click at [344, 170] on span "Now" at bounding box center [346, 170] width 10 height 5
type input "[DATE] 2:38 PM"
type input "[DATE]"
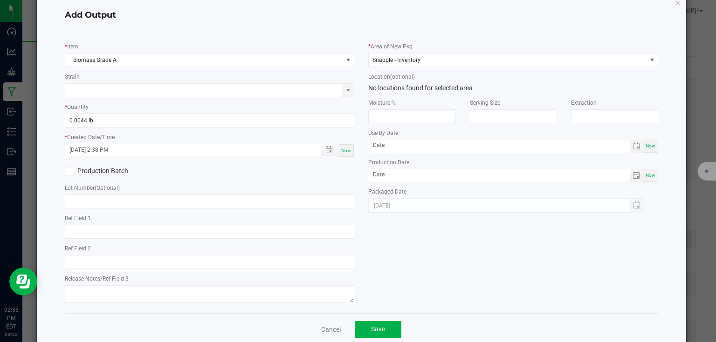
scroll to position [38, 0]
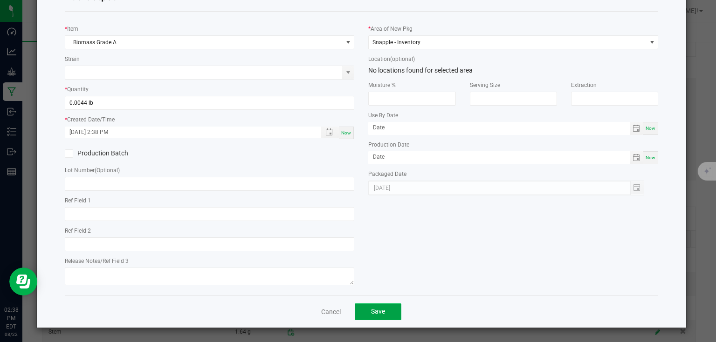
click at [382, 317] on button "Save" at bounding box center [377, 312] width 47 height 17
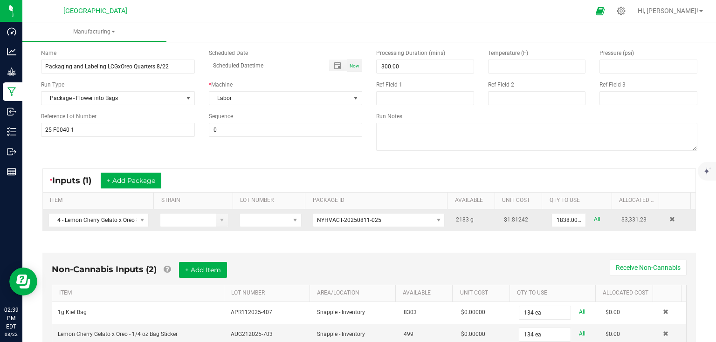
scroll to position [0, 0]
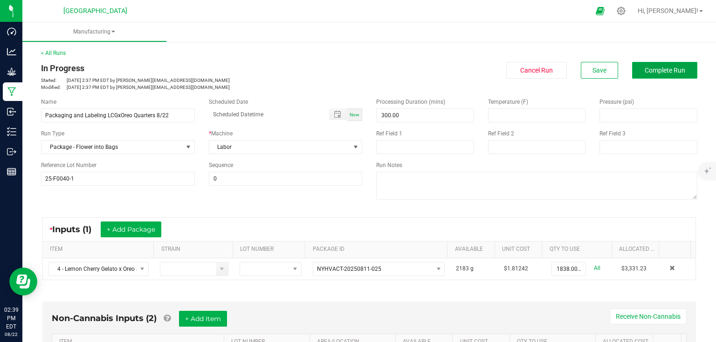
click at [647, 75] on button "Complete Run" at bounding box center [664, 70] width 65 height 17
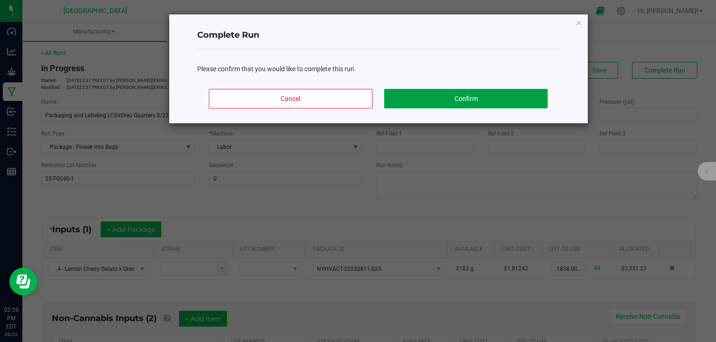
click at [466, 103] on button "Confirm" at bounding box center [465, 99] width 163 height 20
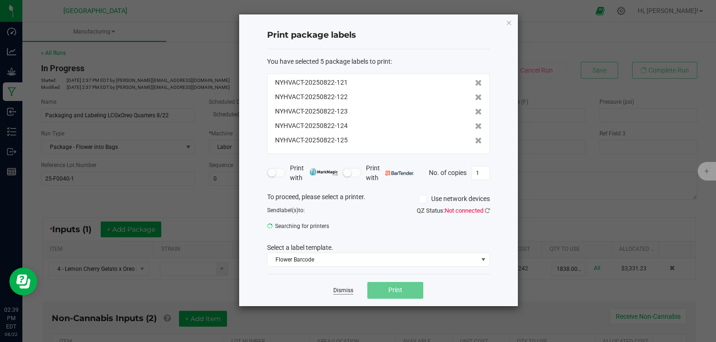
click at [347, 292] on link "Dismiss" at bounding box center [343, 291] width 20 height 8
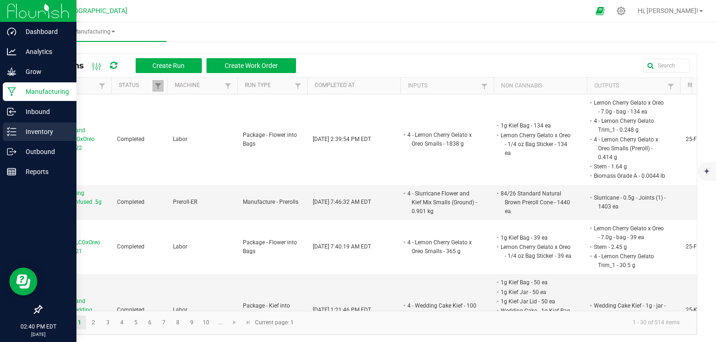
click at [19, 136] on p "Inventory" at bounding box center [44, 131] width 56 height 11
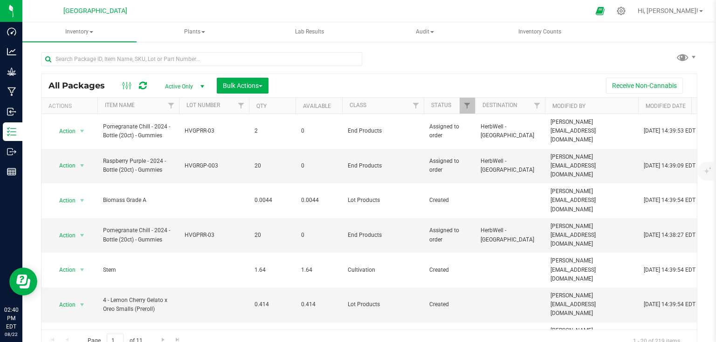
click at [184, 66] on div at bounding box center [201, 62] width 321 height 21
click at [188, 61] on input "text" at bounding box center [201, 59] width 321 height 14
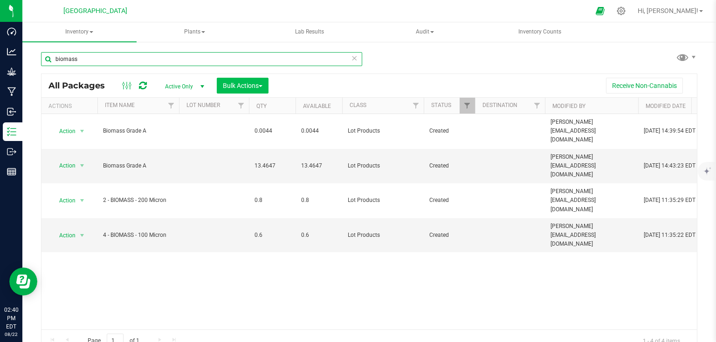
type input "biomass"
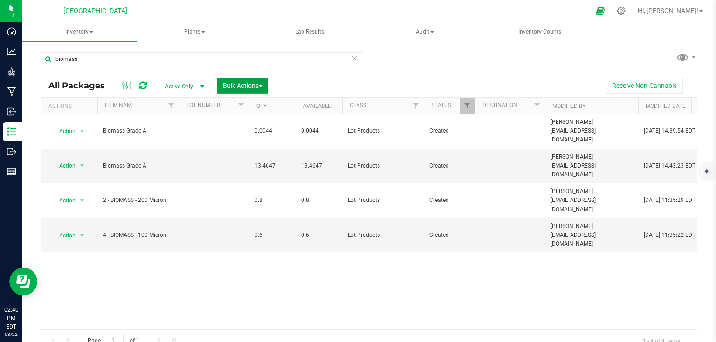
click at [254, 83] on span "Bulk Actions" at bounding box center [243, 85] width 40 height 7
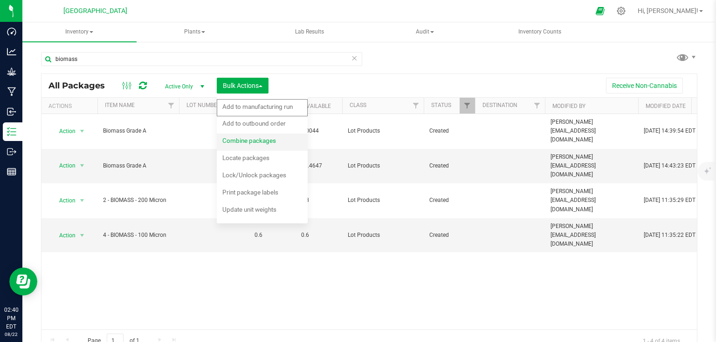
click at [244, 138] on span "Combine packages" at bounding box center [249, 140] width 54 height 7
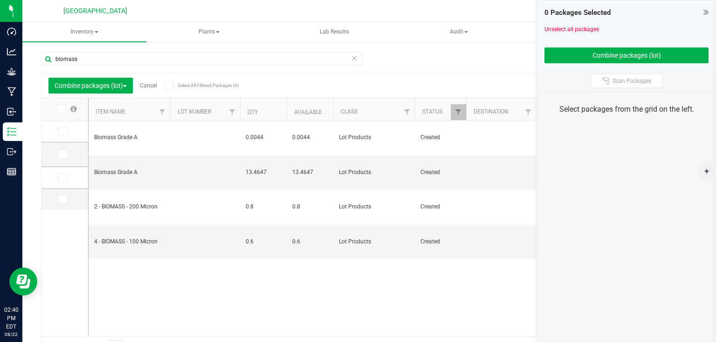
click at [60, 131] on icon at bounding box center [62, 131] width 6 height 0
click at [0, 0] on input "checkbox" at bounding box center [0, 0] width 0 height 0
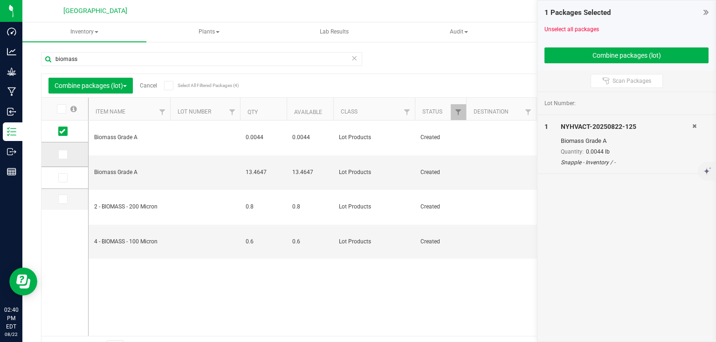
click at [59, 152] on span at bounding box center [62, 154] width 9 height 9
click at [0, 0] on input "checkbox" at bounding box center [0, 0] width 0 height 0
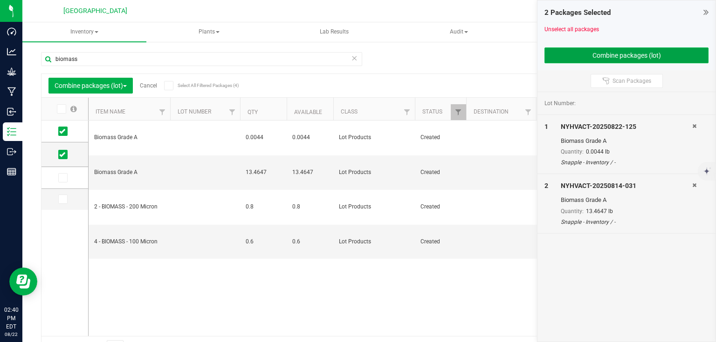
click at [566, 48] on button "Combine packages (lot)" at bounding box center [626, 56] width 164 height 16
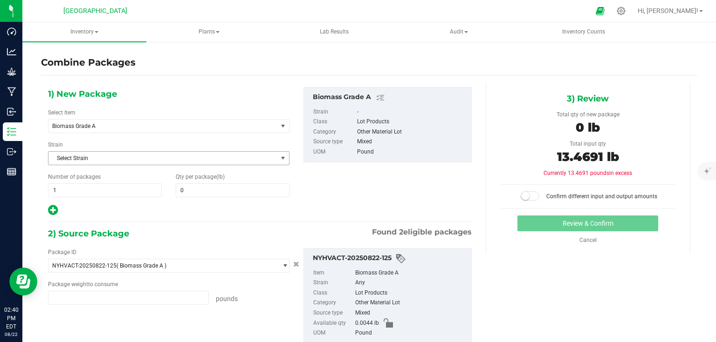
type input "0.0044 lb"
type input "13.4647 lb"
click at [221, 198] on div "1) New Package Select Item Biomass Grade A 2 - BIOMASS - 200 Micron 2 - Biscott…" at bounding box center [168, 152] width 255 height 130
click at [234, 188] on span at bounding box center [233, 191] width 114 height 14
type input "13.4691"
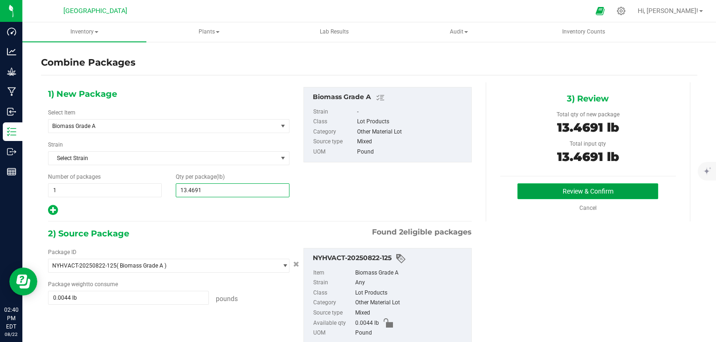
type input "13"
click at [575, 194] on button "Review & Confirm" at bounding box center [587, 192] width 141 height 16
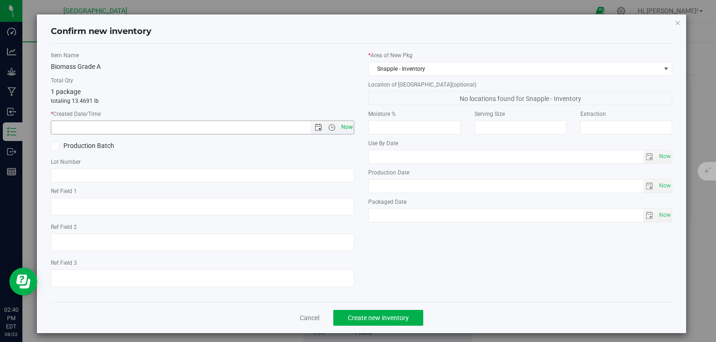
click at [344, 123] on span "Now" at bounding box center [347, 128] width 16 height 14
type input "[DATE] 2:40 PM"
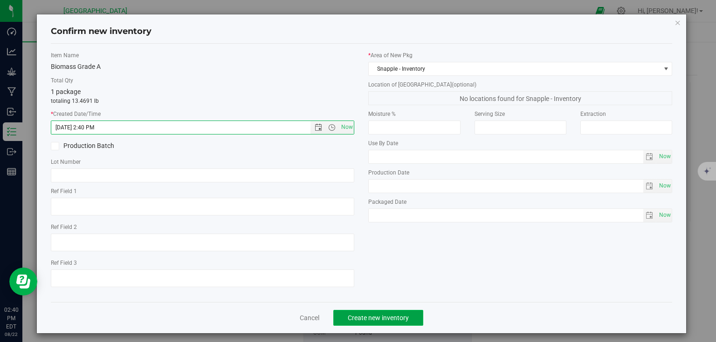
click at [357, 320] on span "Create new inventory" at bounding box center [378, 317] width 61 height 7
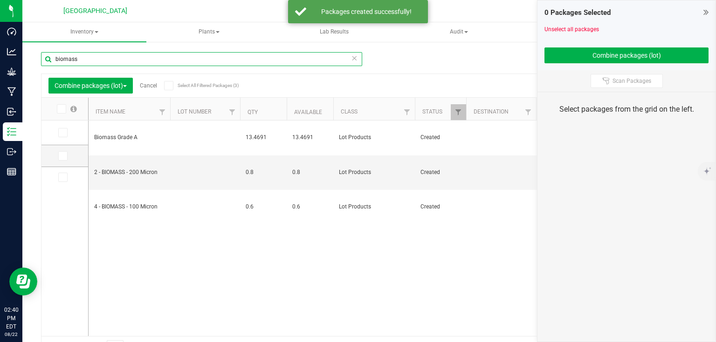
click at [144, 59] on input "biomass" at bounding box center [201, 59] width 321 height 14
type input "b"
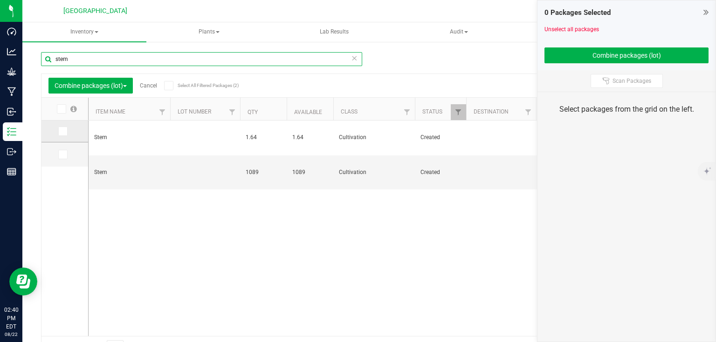
type input "stem"
click at [63, 136] on td at bounding box center [64, 132] width 47 height 22
click at [63, 131] on icon at bounding box center [62, 131] width 6 height 0
click at [0, 0] on input "checkbox" at bounding box center [0, 0] width 0 height 0
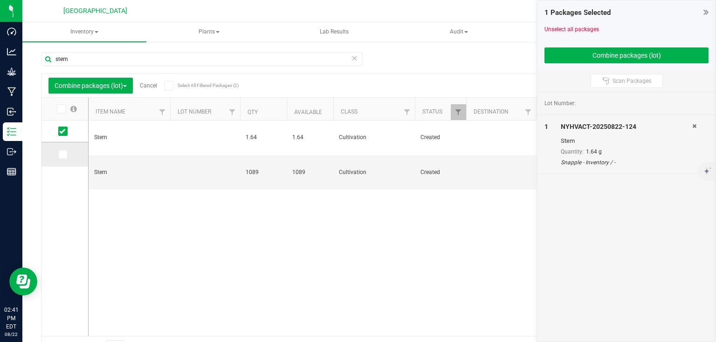
click at [63, 155] on icon at bounding box center [62, 155] width 6 height 0
click at [0, 0] on input "checkbox" at bounding box center [0, 0] width 0 height 0
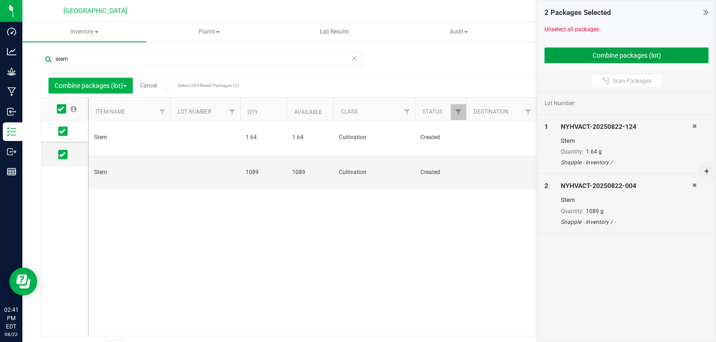
click at [595, 56] on button "Combine packages (lot)" at bounding box center [626, 56] width 164 height 16
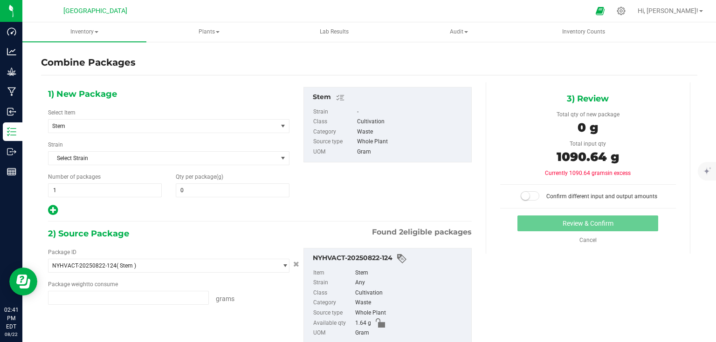
type input "1.6400 g"
type input "1089.0000 g"
click at [208, 187] on span at bounding box center [233, 191] width 114 height 14
type input "1090.64"
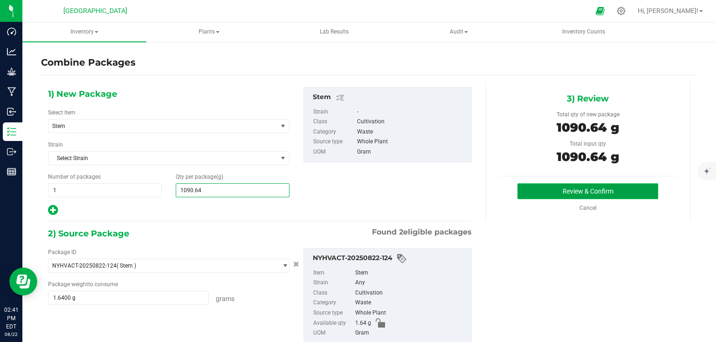
type input "1,091"
click at [539, 191] on button "Review & Confirm" at bounding box center [587, 192] width 141 height 16
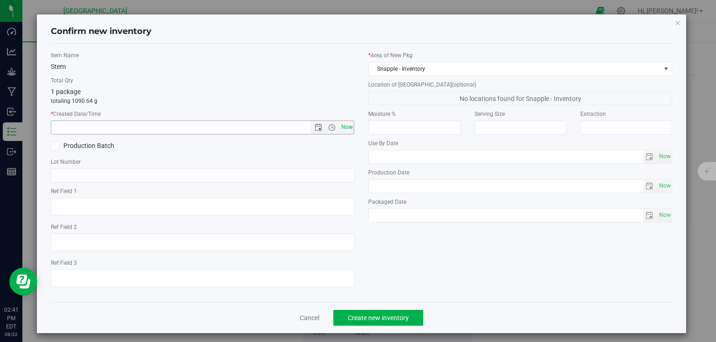
click at [347, 127] on span "Now" at bounding box center [347, 128] width 16 height 14
type input "[DATE] 2:41 PM"
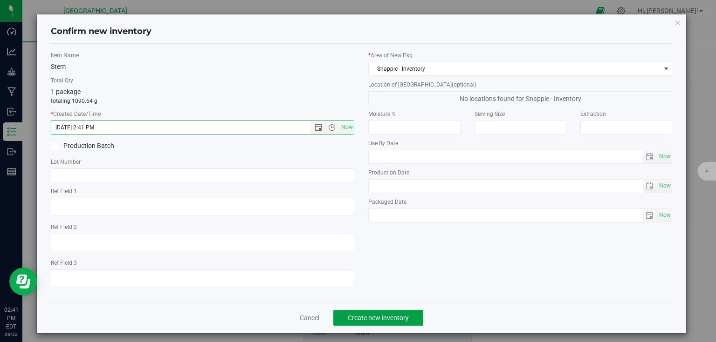
click at [411, 311] on button "Create new inventory" at bounding box center [378, 318] width 90 height 16
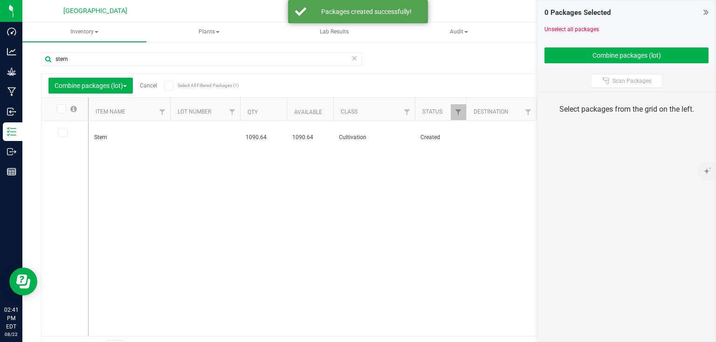
click at [703, 14] on icon at bounding box center [705, 11] width 5 height 9
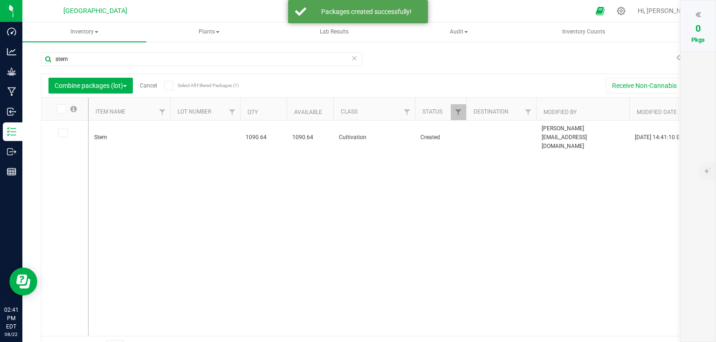
click at [142, 84] on link "Cancel" at bounding box center [148, 85] width 17 height 7
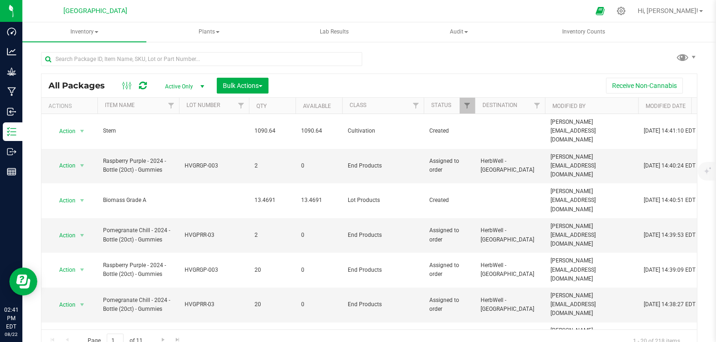
click at [166, 67] on div at bounding box center [201, 62] width 321 height 21
click at [172, 61] on input "text" at bounding box center [201, 59] width 321 height 14
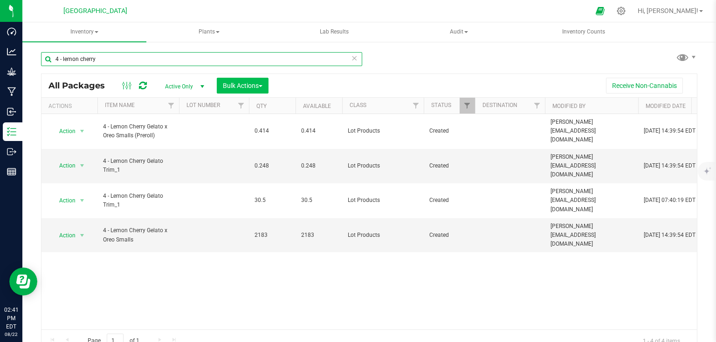
type input "4 - lemon cherry"
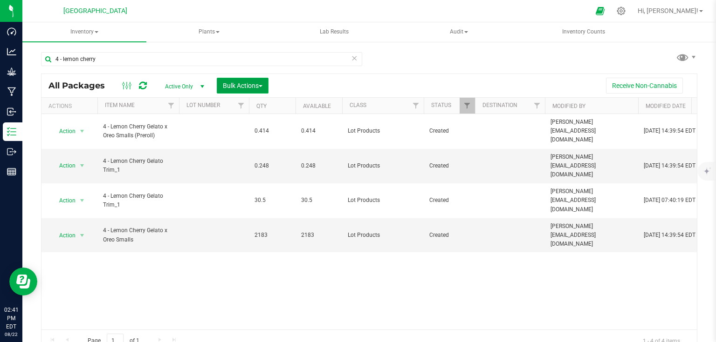
click at [240, 83] on span "Bulk Actions" at bounding box center [243, 85] width 40 height 7
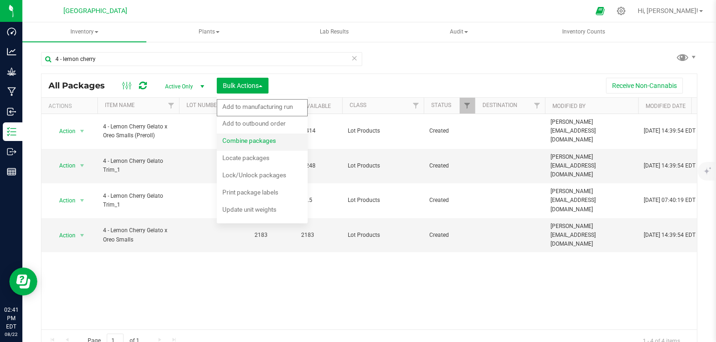
click at [245, 141] on span "Combine packages" at bounding box center [249, 140] width 54 height 7
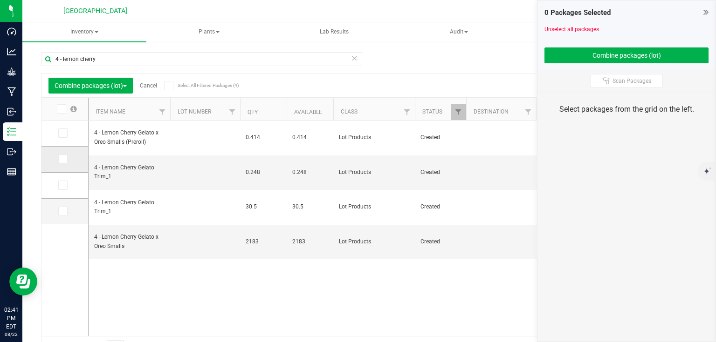
click at [59, 159] on icon at bounding box center [62, 159] width 6 height 0
click at [0, 0] on input "checkbox" at bounding box center [0, 0] width 0 height 0
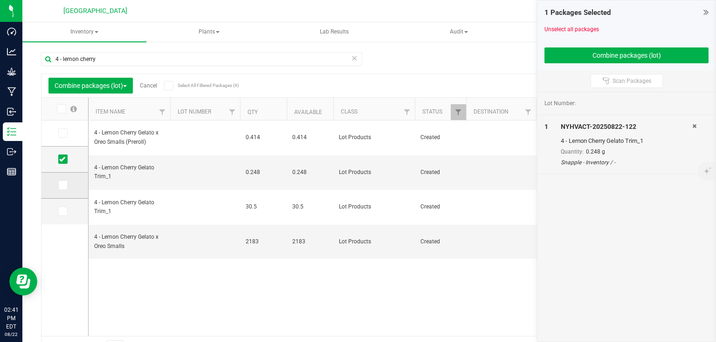
click at [58, 189] on span at bounding box center [62, 185] width 9 height 9
click at [0, 0] on input "checkbox" at bounding box center [0, 0] width 0 height 0
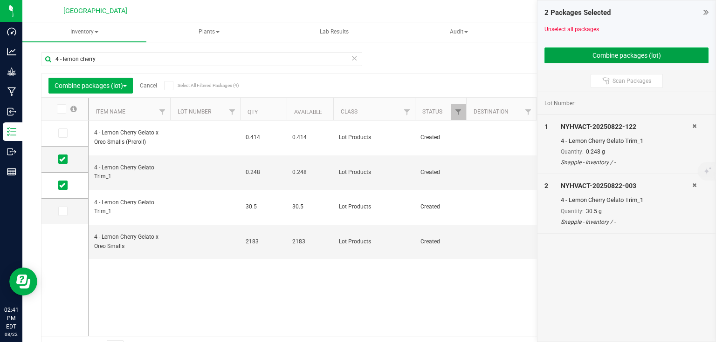
click at [592, 58] on button "Combine packages (lot)" at bounding box center [626, 56] width 164 height 16
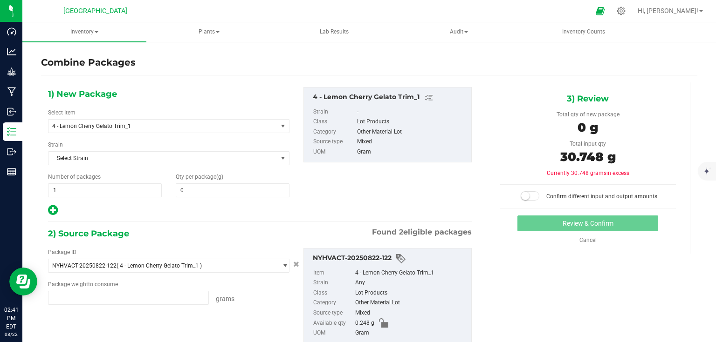
type input "0.2480 g"
type input "30.5000 g"
click at [204, 195] on span at bounding box center [233, 191] width 114 height 14
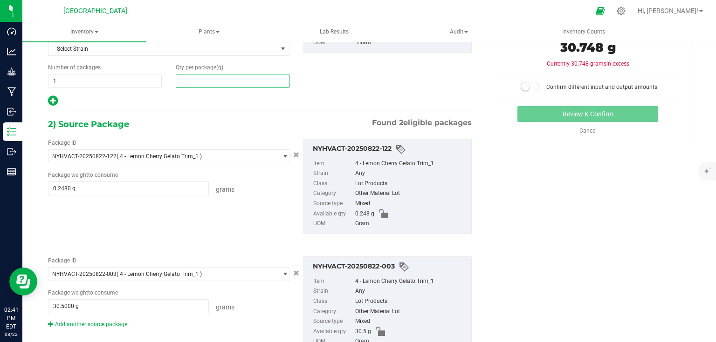
scroll to position [70, 0]
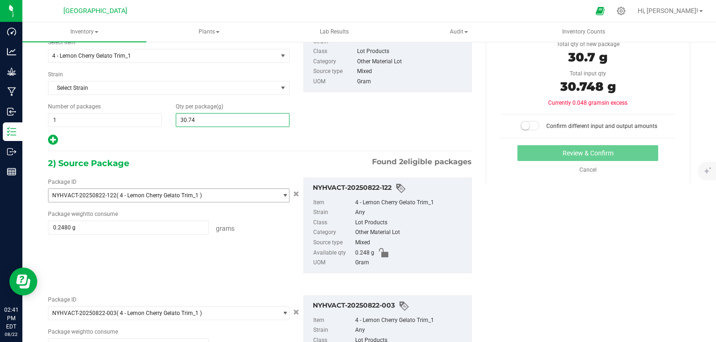
type input "30.748"
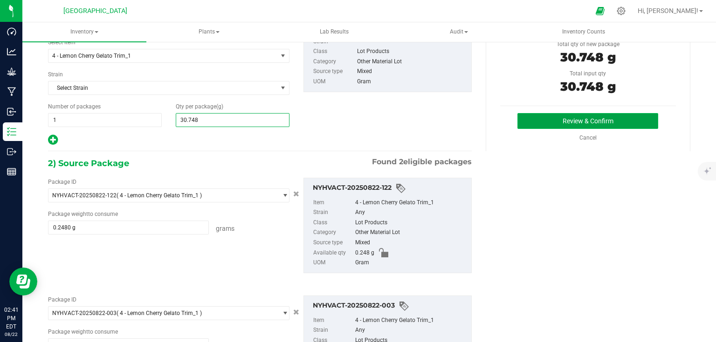
type input "31"
click at [537, 124] on button "Review & Confirm" at bounding box center [587, 121] width 141 height 16
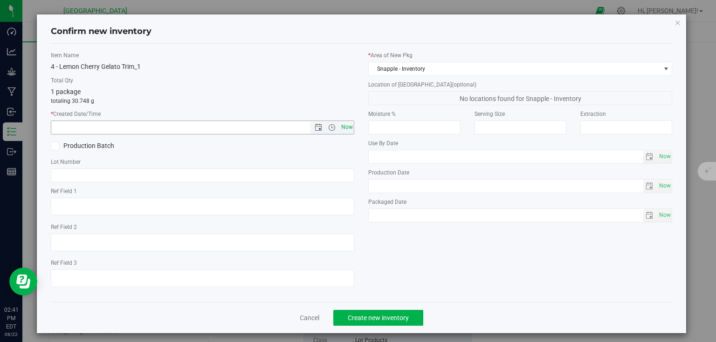
click at [343, 130] on span "Now" at bounding box center [347, 128] width 16 height 14
type input "[DATE] 2:41 PM"
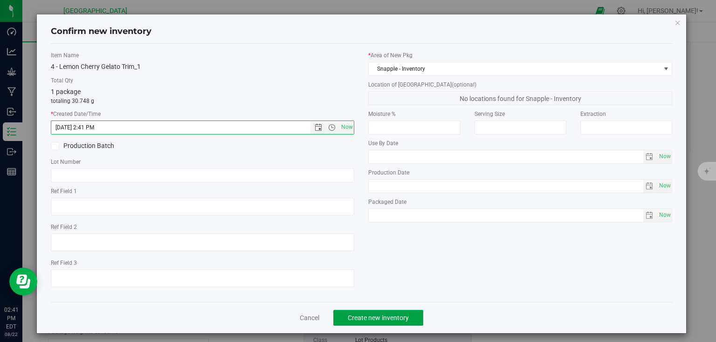
click at [378, 317] on span "Create new inventory" at bounding box center [378, 317] width 61 height 7
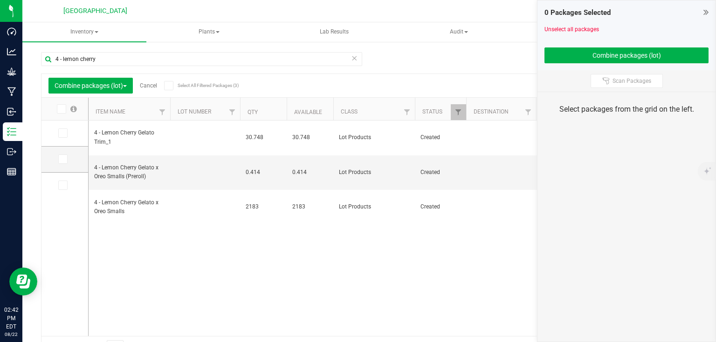
click at [703, 14] on icon at bounding box center [705, 11] width 5 height 9
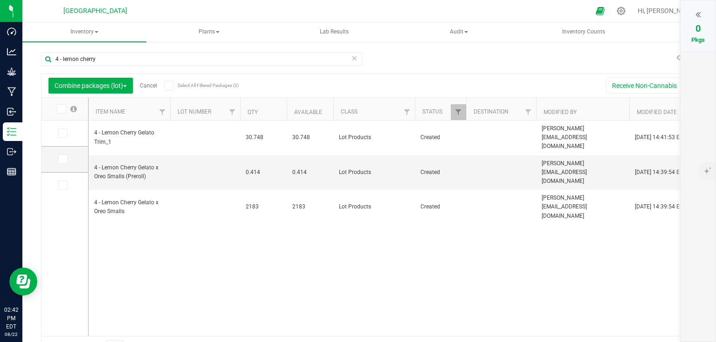
click at [150, 84] on link "Cancel" at bounding box center [148, 85] width 17 height 7
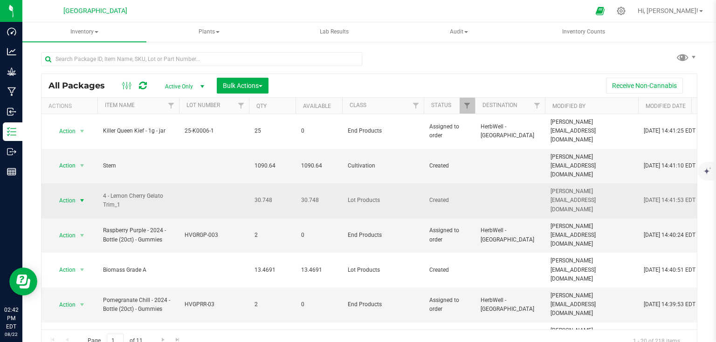
click at [85, 197] on span "select" at bounding box center [81, 200] width 7 height 7
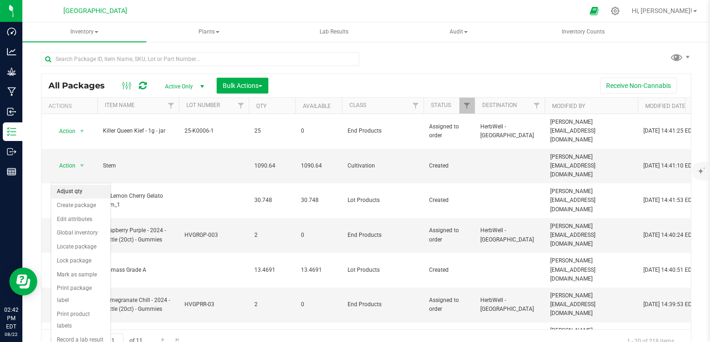
click at [84, 190] on li "Adjust qty" at bounding box center [80, 192] width 59 height 14
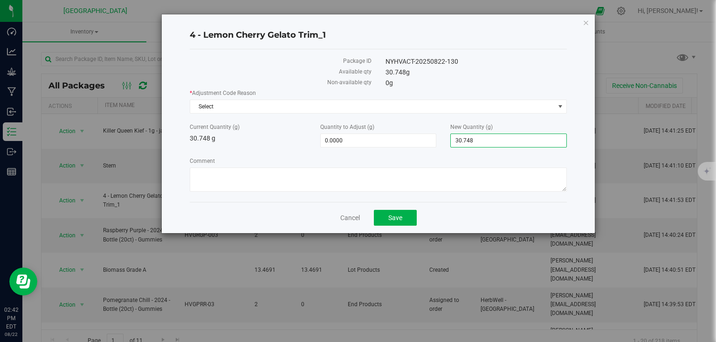
click at [495, 141] on span "30.7480 30.748" at bounding box center [508, 141] width 116 height 14
click at [495, 141] on input "30.748" at bounding box center [508, 140] width 116 height 13
type input "278.5"
type input "247.7520"
type input "278.5000"
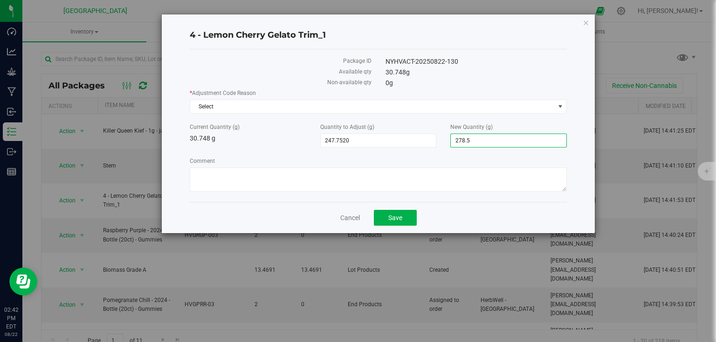
click at [523, 131] on div "New Quantity (g) 278.5000 278.5" at bounding box center [508, 135] width 130 height 25
click at [528, 115] on div "* Adjustment Code Reason Select Select API Adjustment Error API Conversion Erro…" at bounding box center [378, 142] width 377 height 106
click at [533, 103] on span "Select" at bounding box center [372, 106] width 364 height 13
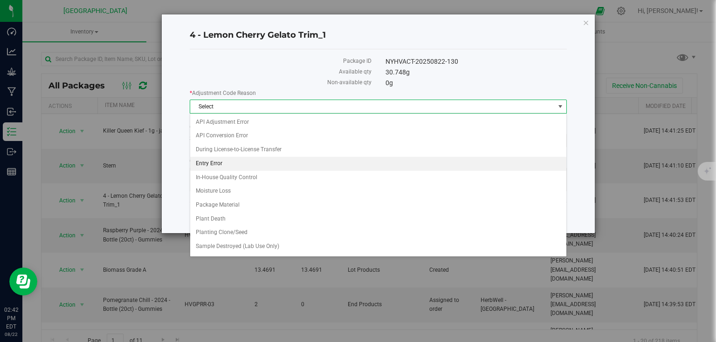
click at [220, 166] on li "Entry Error" at bounding box center [378, 164] width 376 height 14
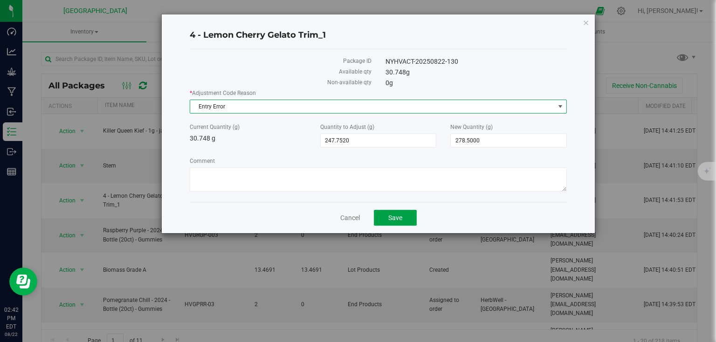
click at [388, 212] on button "Save" at bounding box center [395, 218] width 43 height 16
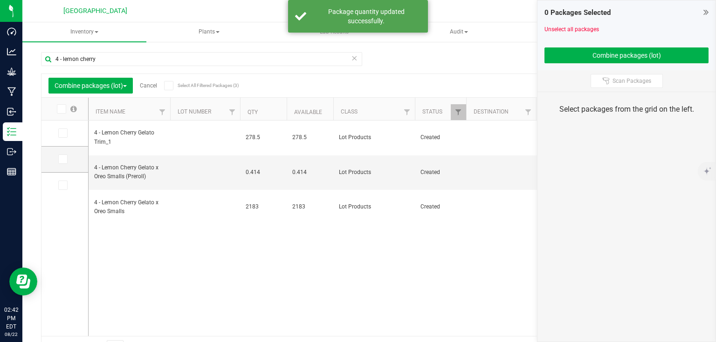
click at [706, 12] on icon at bounding box center [705, 11] width 5 height 9
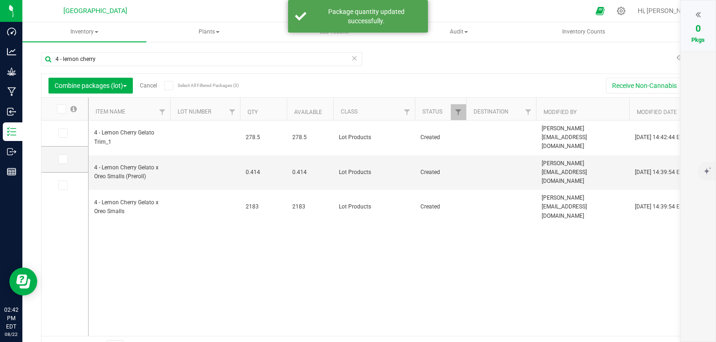
click at [151, 91] on div "Combine packages (lot) Cancel Select All Filtered Packages (3)" at bounding box center [136, 86] width 176 height 16
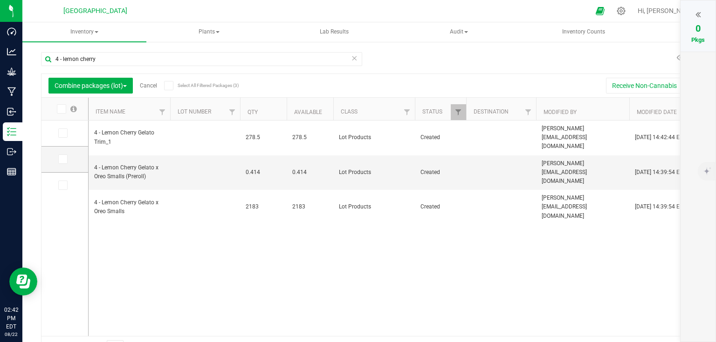
click at [153, 85] on link "Cancel" at bounding box center [148, 85] width 17 height 7
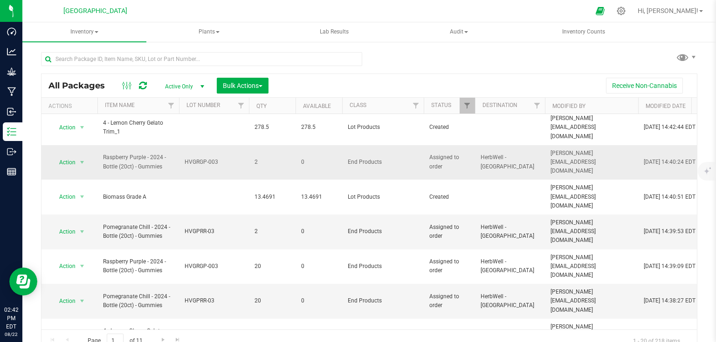
scroll to position [149, 0]
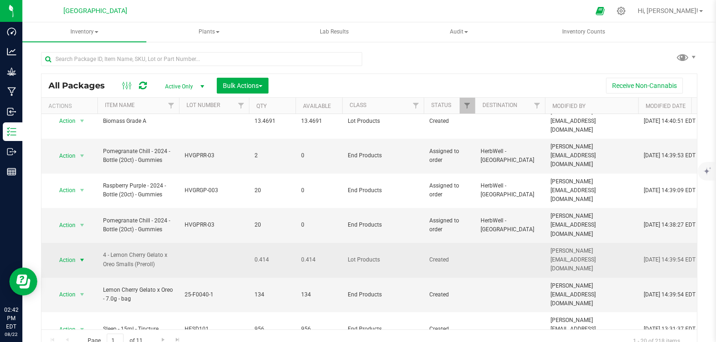
click at [78, 257] on span "select" at bounding box center [81, 260] width 7 height 7
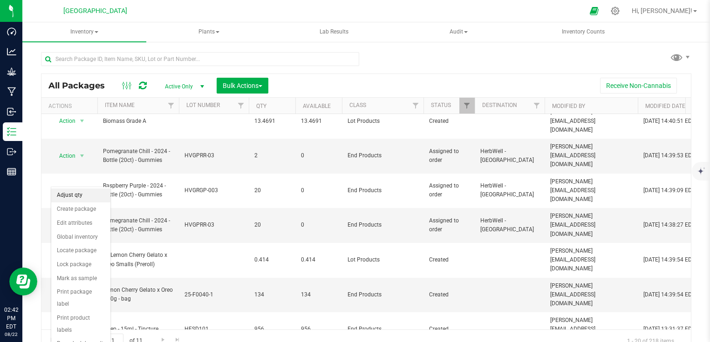
click at [76, 198] on li "Adjust qty" at bounding box center [80, 196] width 59 height 14
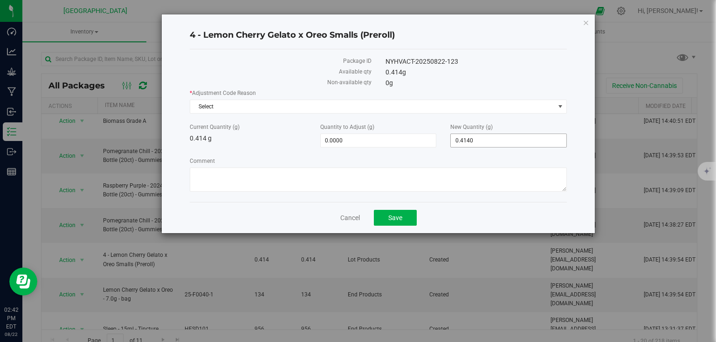
click at [472, 136] on span "0.4140 0.414" at bounding box center [508, 141] width 116 height 14
click at [472, 136] on input "0.414" at bounding box center [508, 140] width 116 height 13
type input "414"
type input "413.5860"
type input "414.0000"
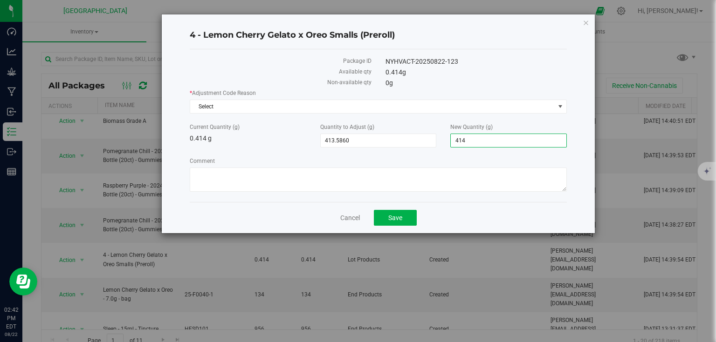
click at [505, 117] on div "* Adjustment Code Reason Select Select API Adjustment Error API Conversion Erro…" at bounding box center [378, 142] width 377 height 106
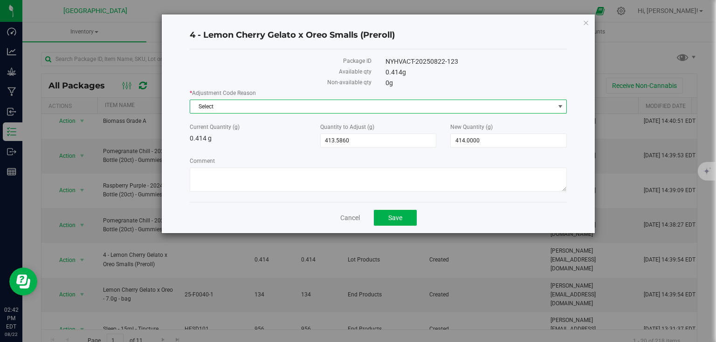
click at [512, 111] on span "Select" at bounding box center [372, 106] width 364 height 13
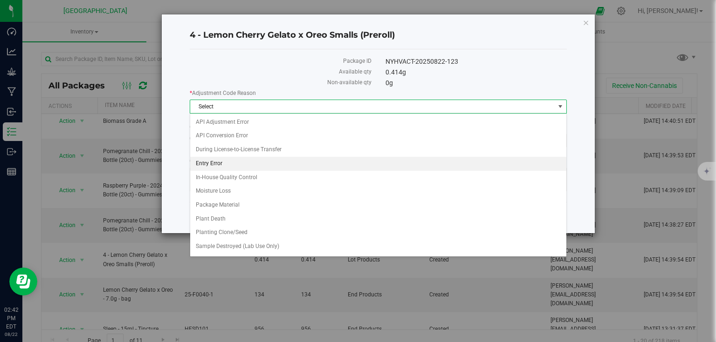
click at [225, 159] on li "Entry Error" at bounding box center [378, 164] width 376 height 14
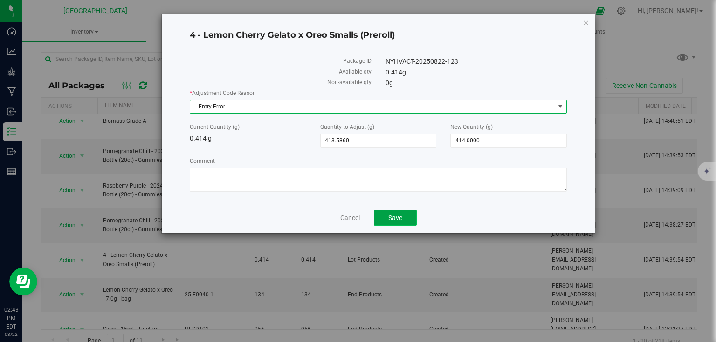
click at [396, 220] on span "Save" at bounding box center [395, 217] width 14 height 7
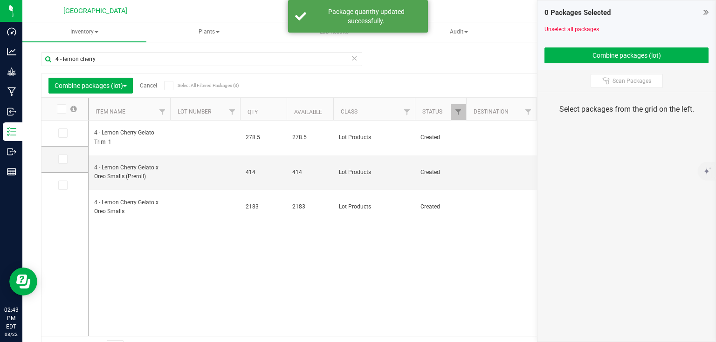
click at [707, 9] on icon at bounding box center [705, 11] width 5 height 9
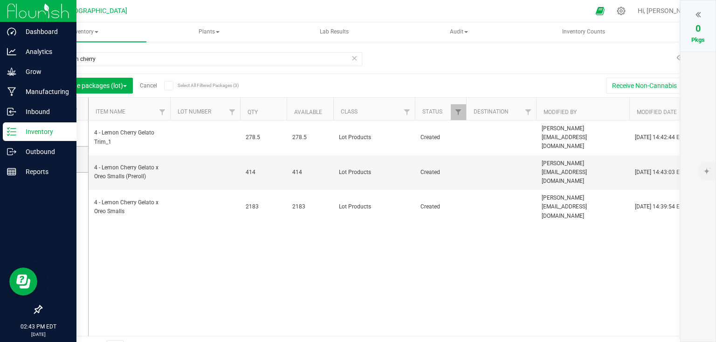
click at [12, 4] on img at bounding box center [38, 11] width 62 height 22
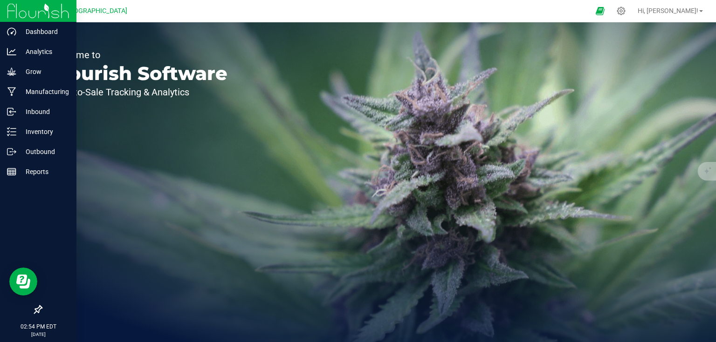
click at [12, 4] on link at bounding box center [38, 11] width 62 height 22
click at [12, 4] on img at bounding box center [38, 11] width 62 height 22
